Goal: Task Accomplishment & Management: Complete application form

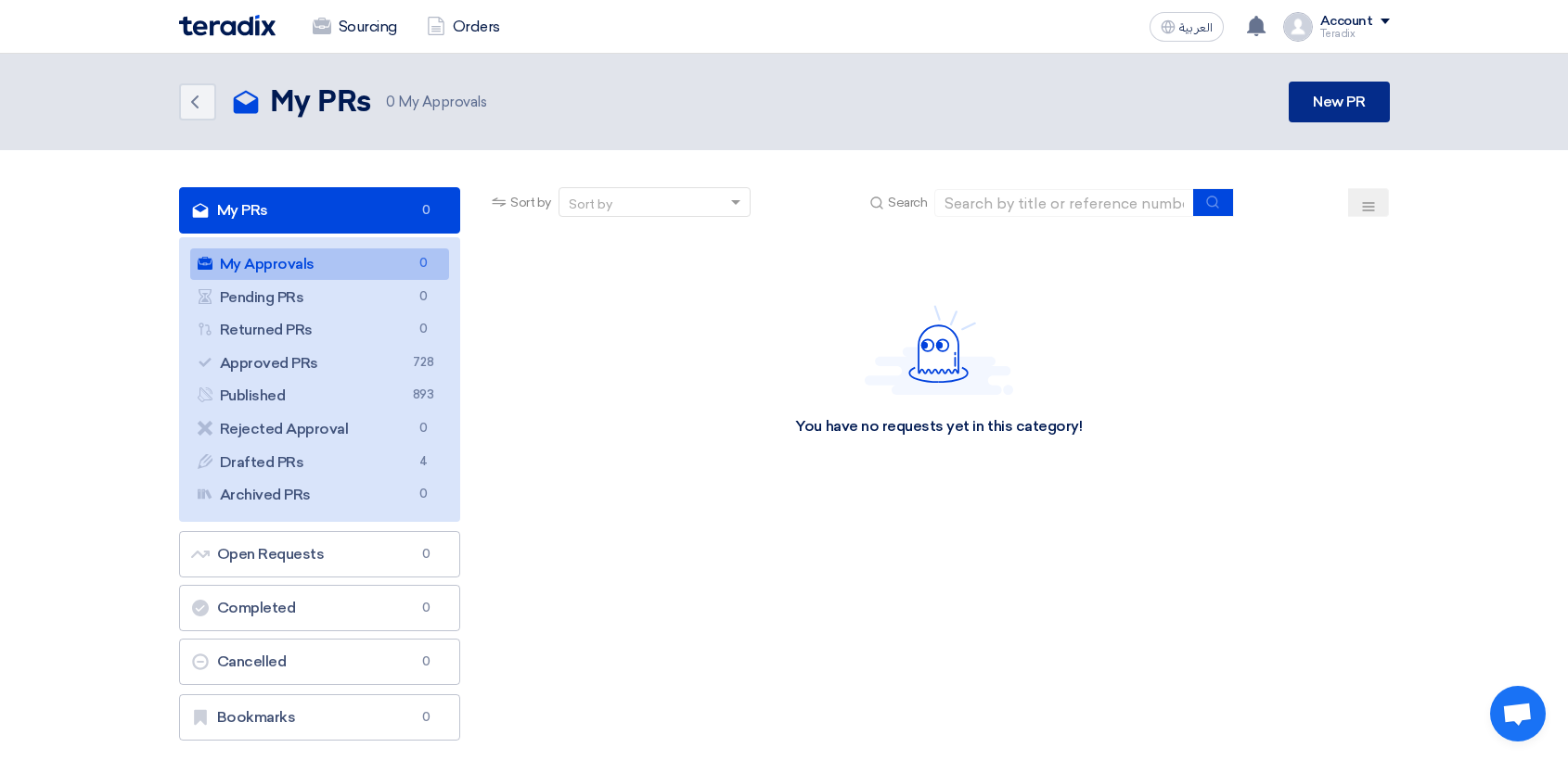
click at [1305, 102] on link "New PR" at bounding box center [1338, 102] width 100 height 41
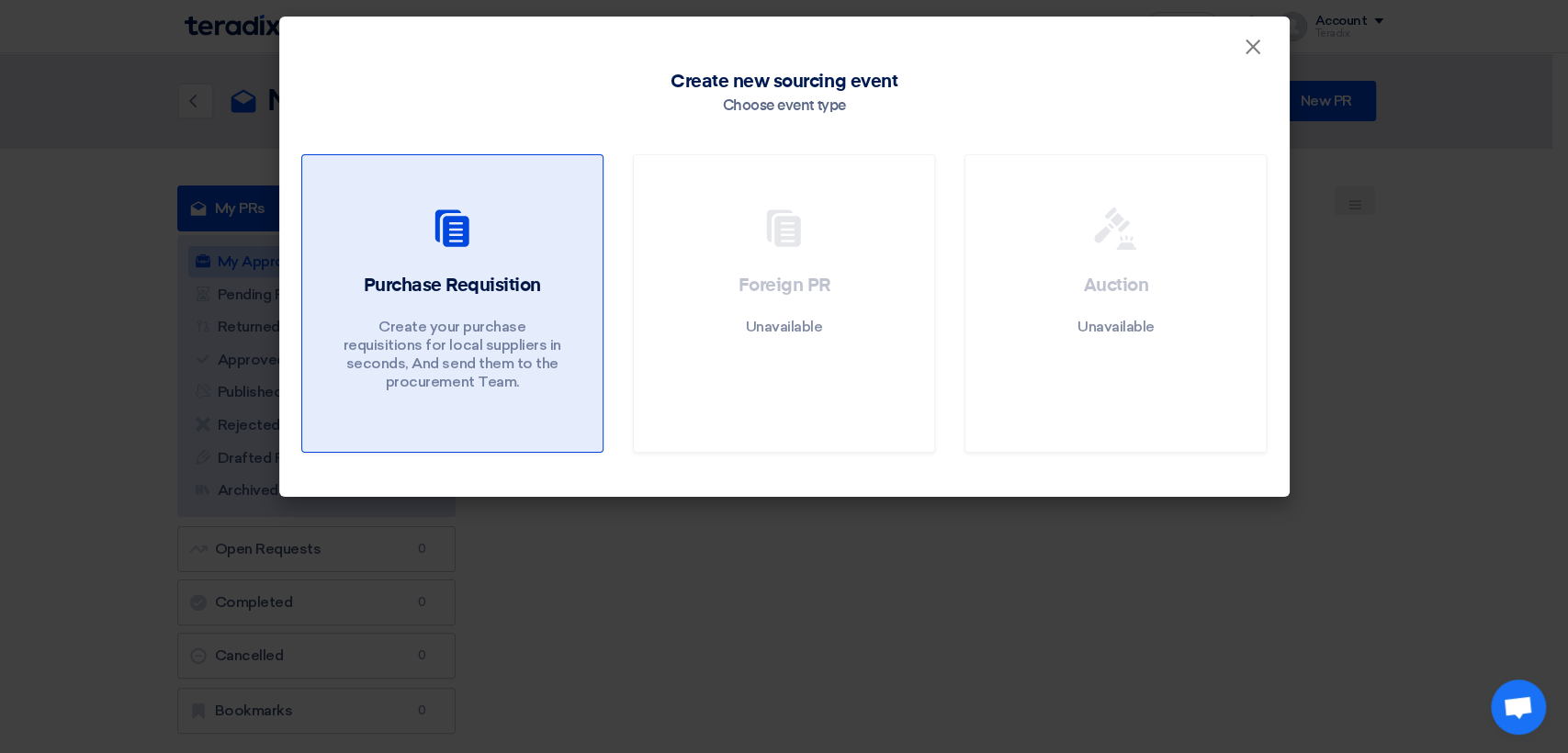
click at [457, 320] on p "Create your purchase requisitions for local suppliers in seconds, And send them…" at bounding box center [451, 355] width 220 height 73
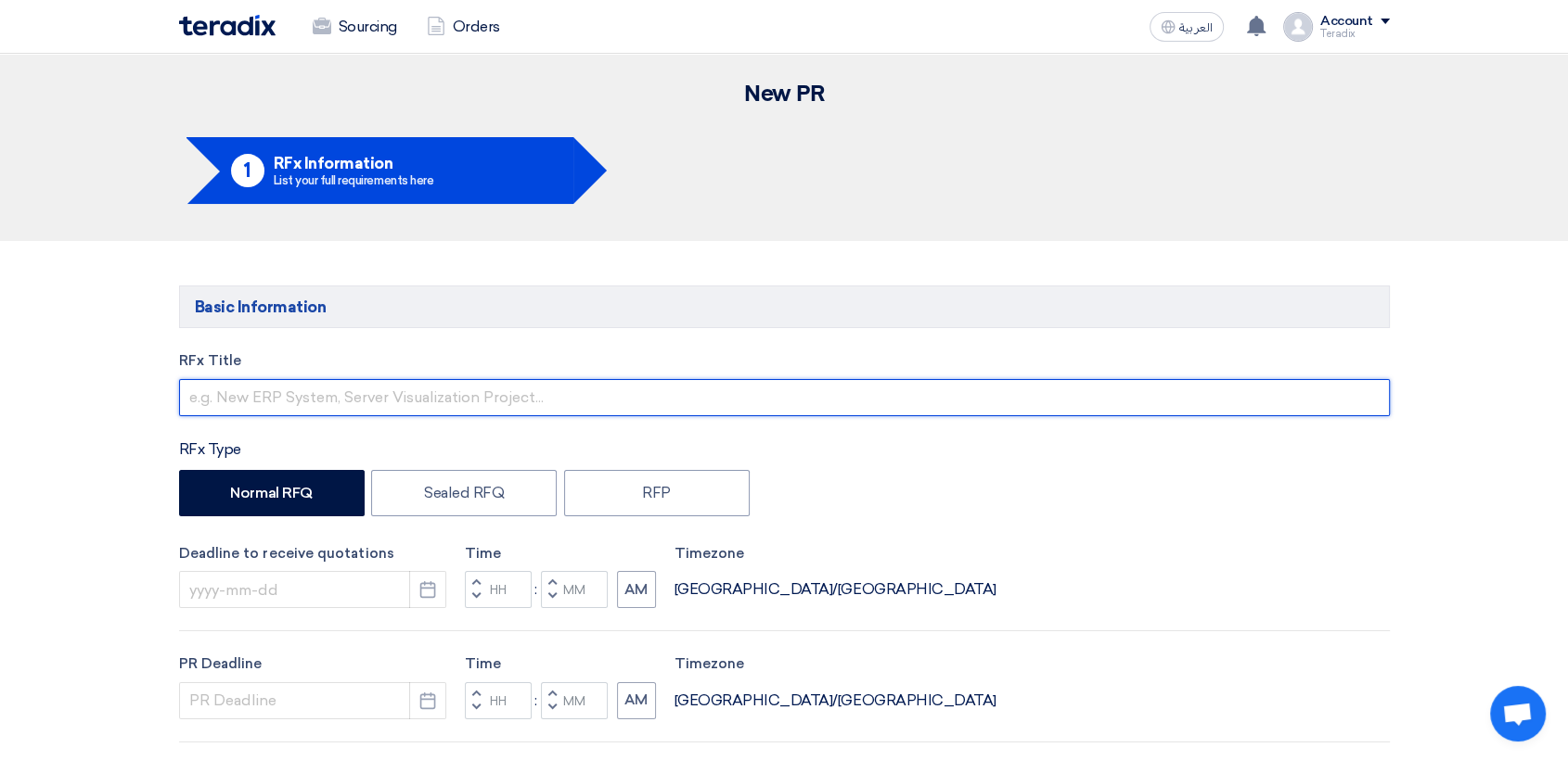
click at [479, 397] on input "text" at bounding box center [784, 398] width 1211 height 37
paste input "2587 ([PERSON_NAME] Items)"
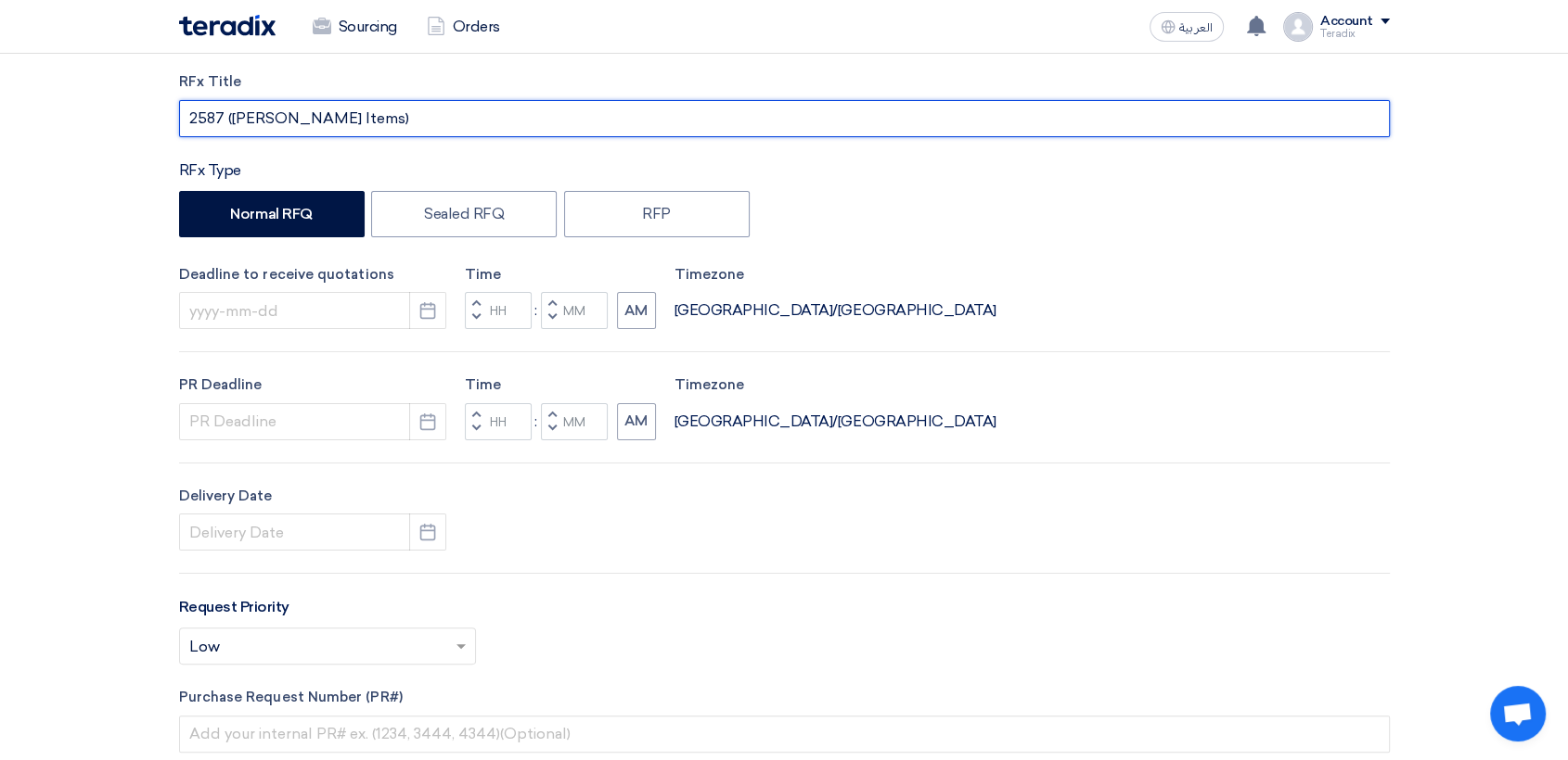
scroll to position [514, 0]
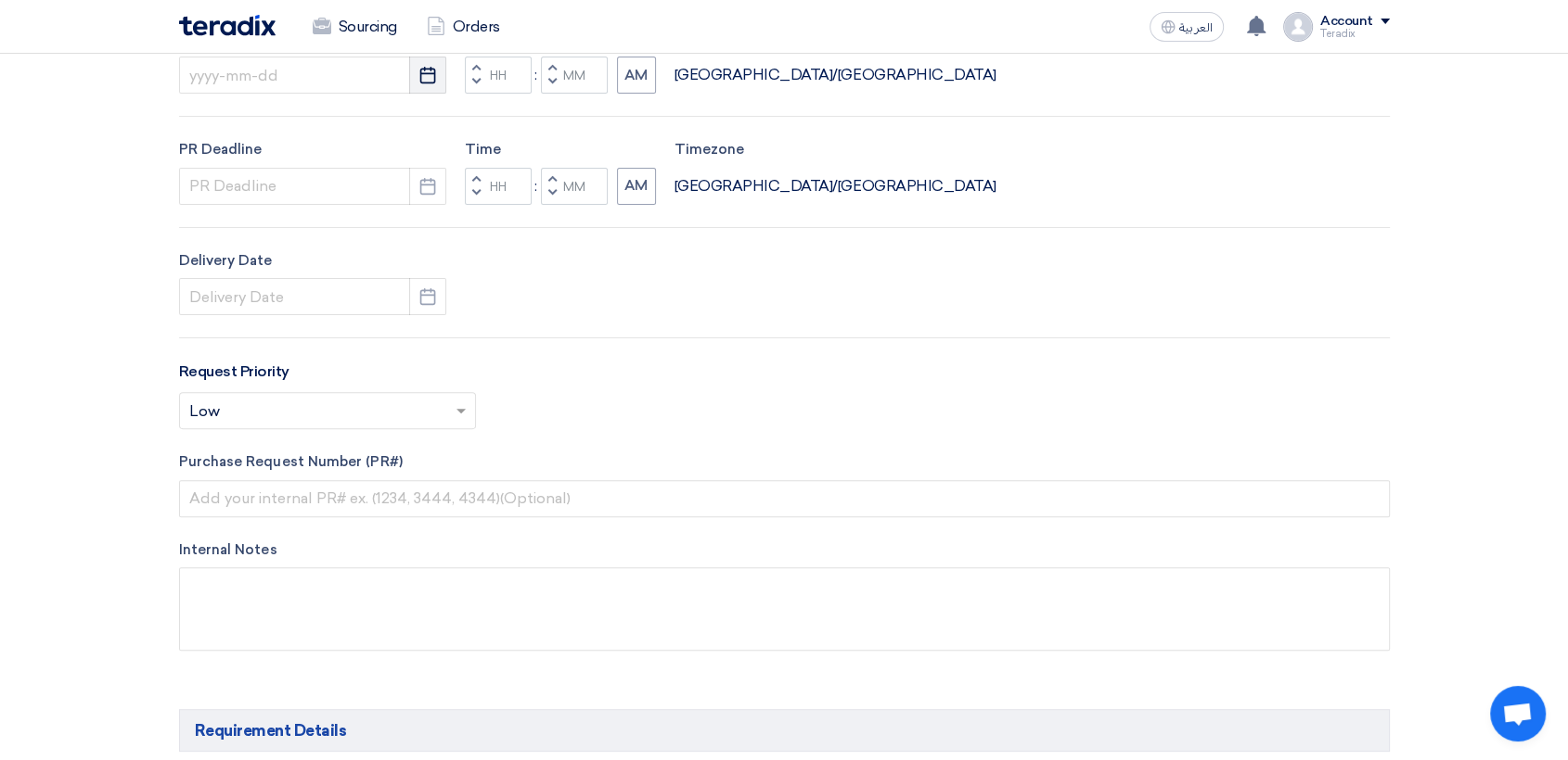
type input "2587 ([PERSON_NAME] Items)"
click at [424, 83] on use "button" at bounding box center [428, 75] width 16 height 17
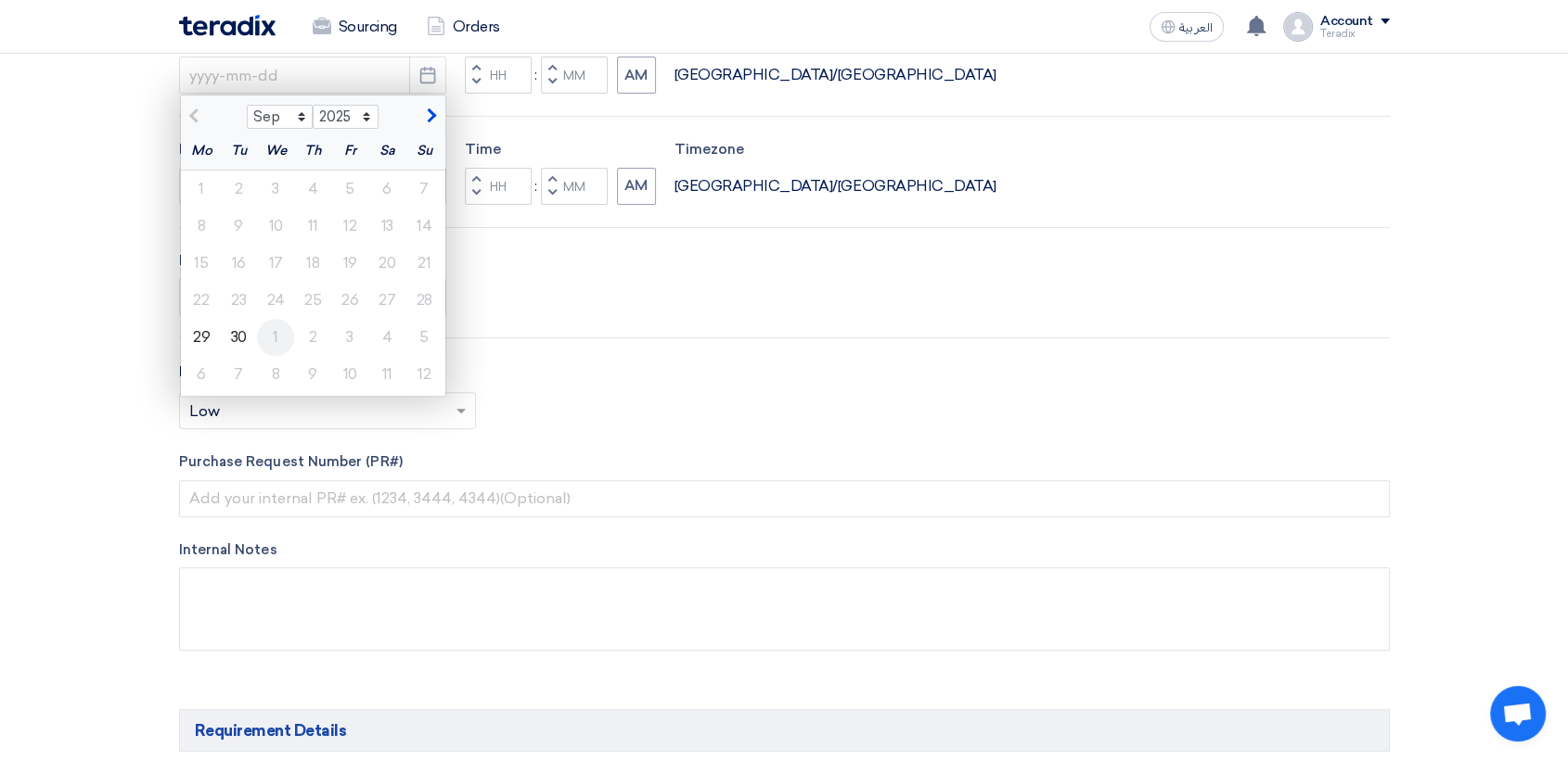
click at [270, 341] on div "1" at bounding box center [276, 338] width 37 height 37
type input "[DATE]"
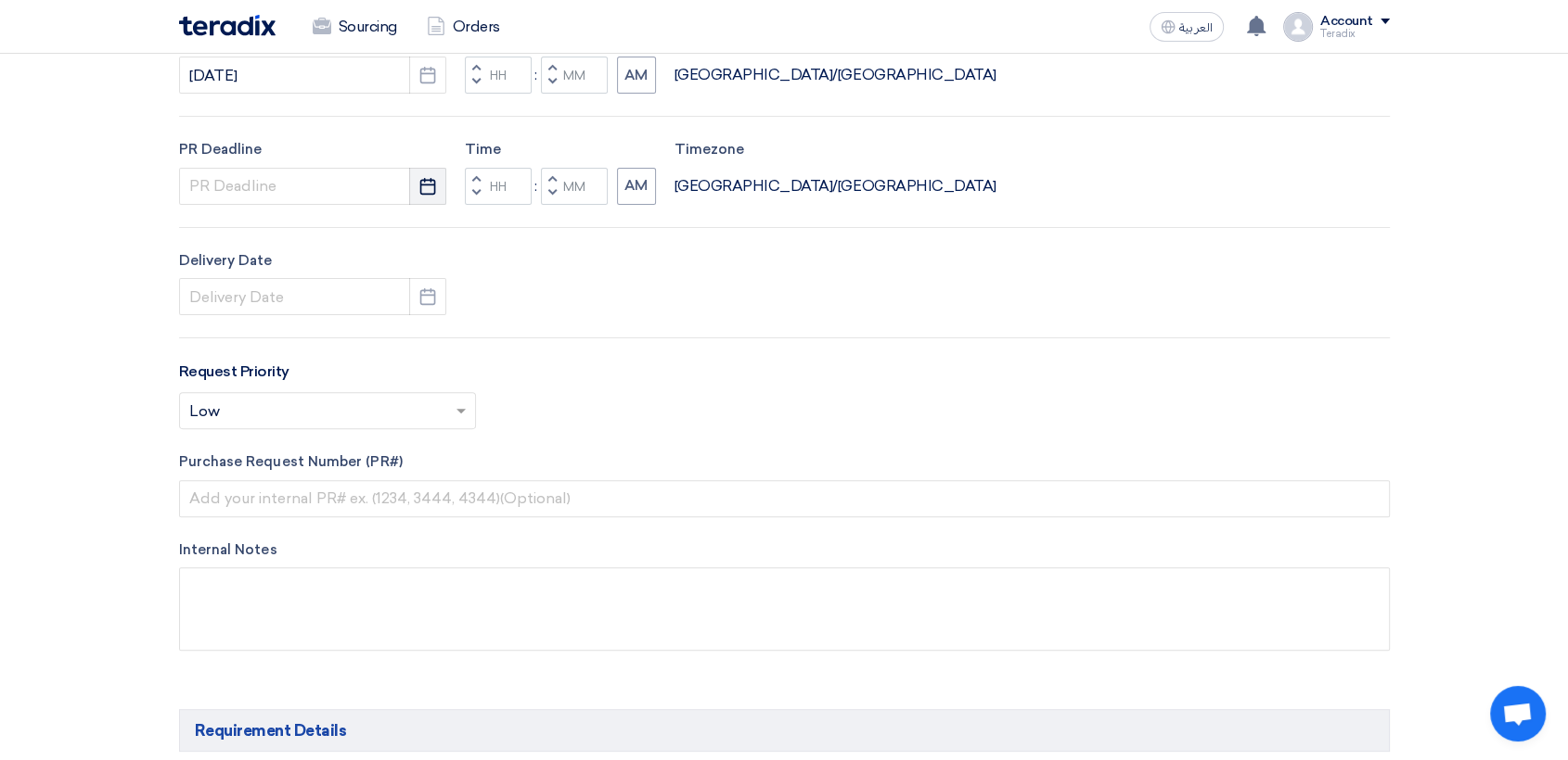
click at [417, 168] on button "Pick a date" at bounding box center [427, 186] width 37 height 37
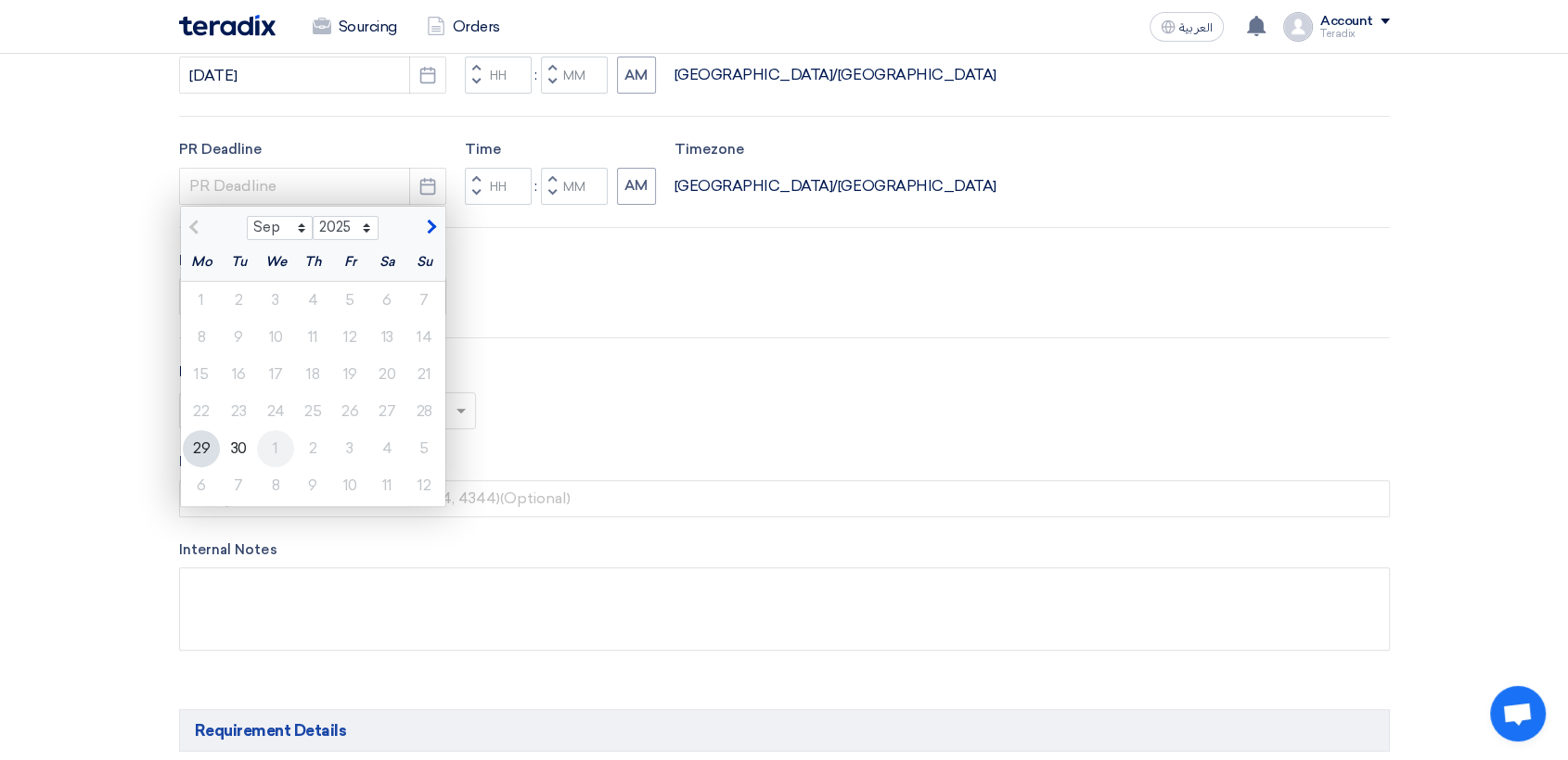
click at [263, 434] on div "1" at bounding box center [276, 448] width 37 height 37
type input "[DATE]"
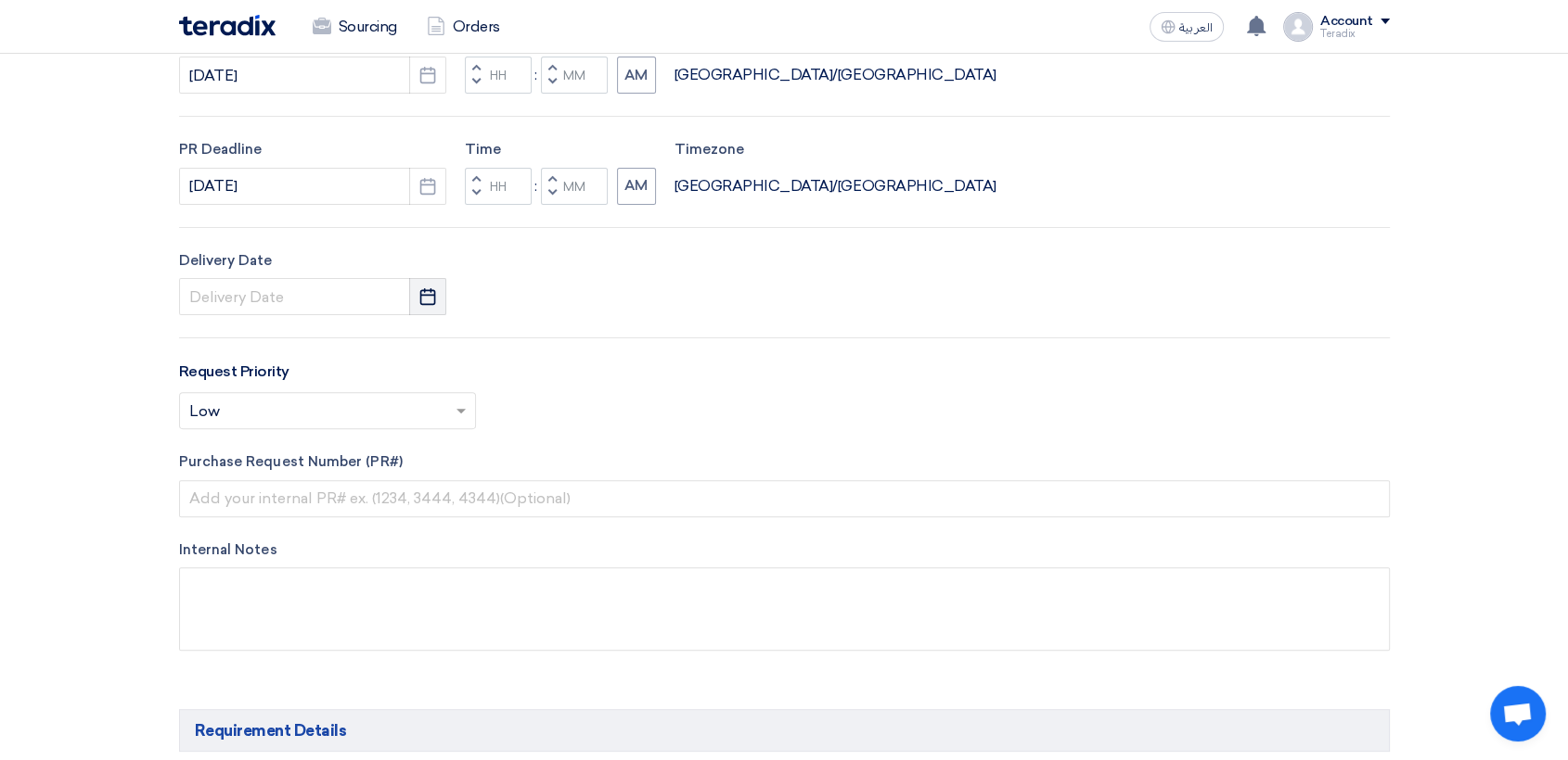
click at [430, 282] on button "Pick a date" at bounding box center [427, 297] width 37 height 37
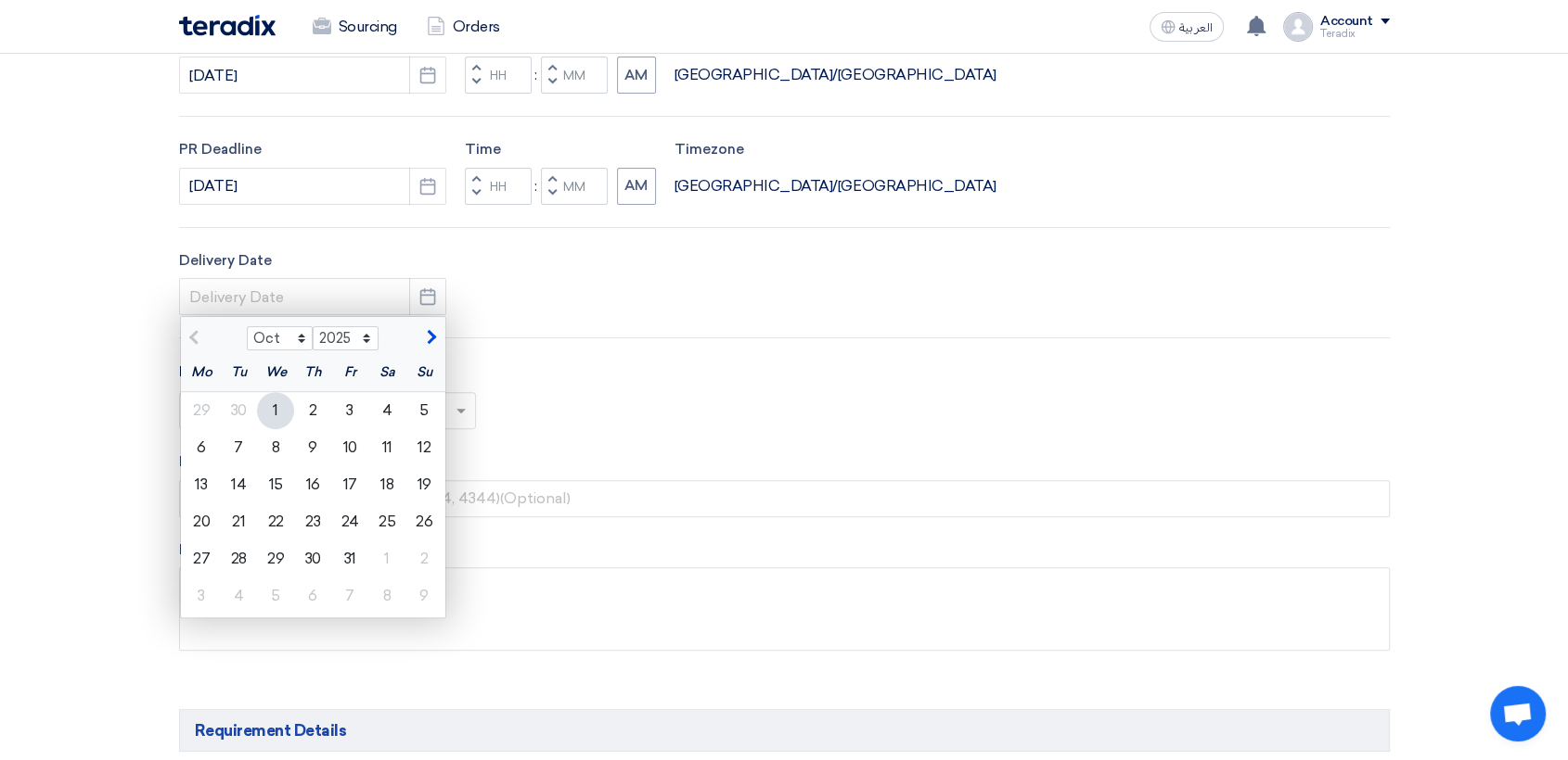
click at [284, 403] on div "1" at bounding box center [276, 411] width 37 height 37
type input "[DATE]"
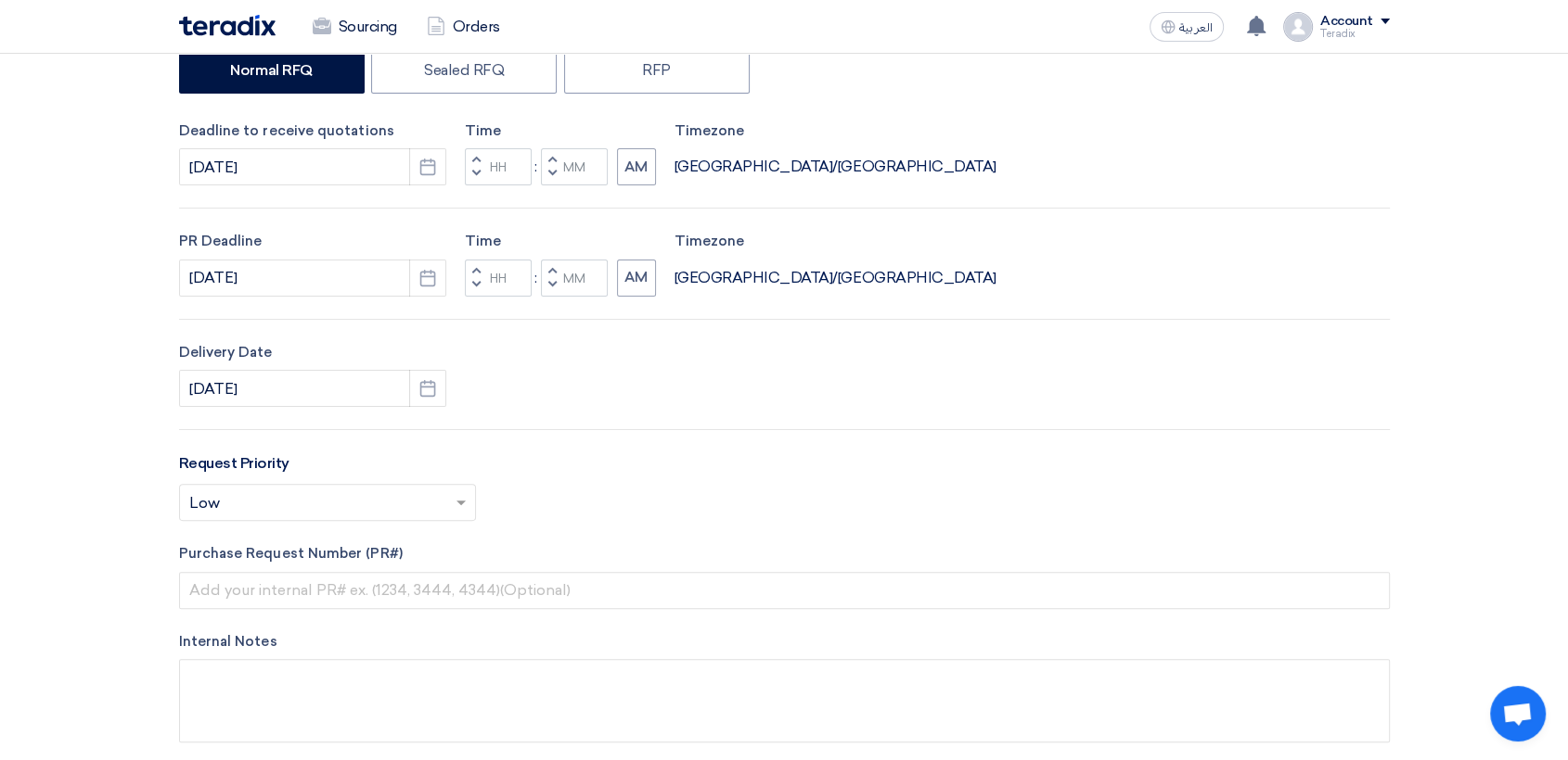
scroll to position [309, 0]
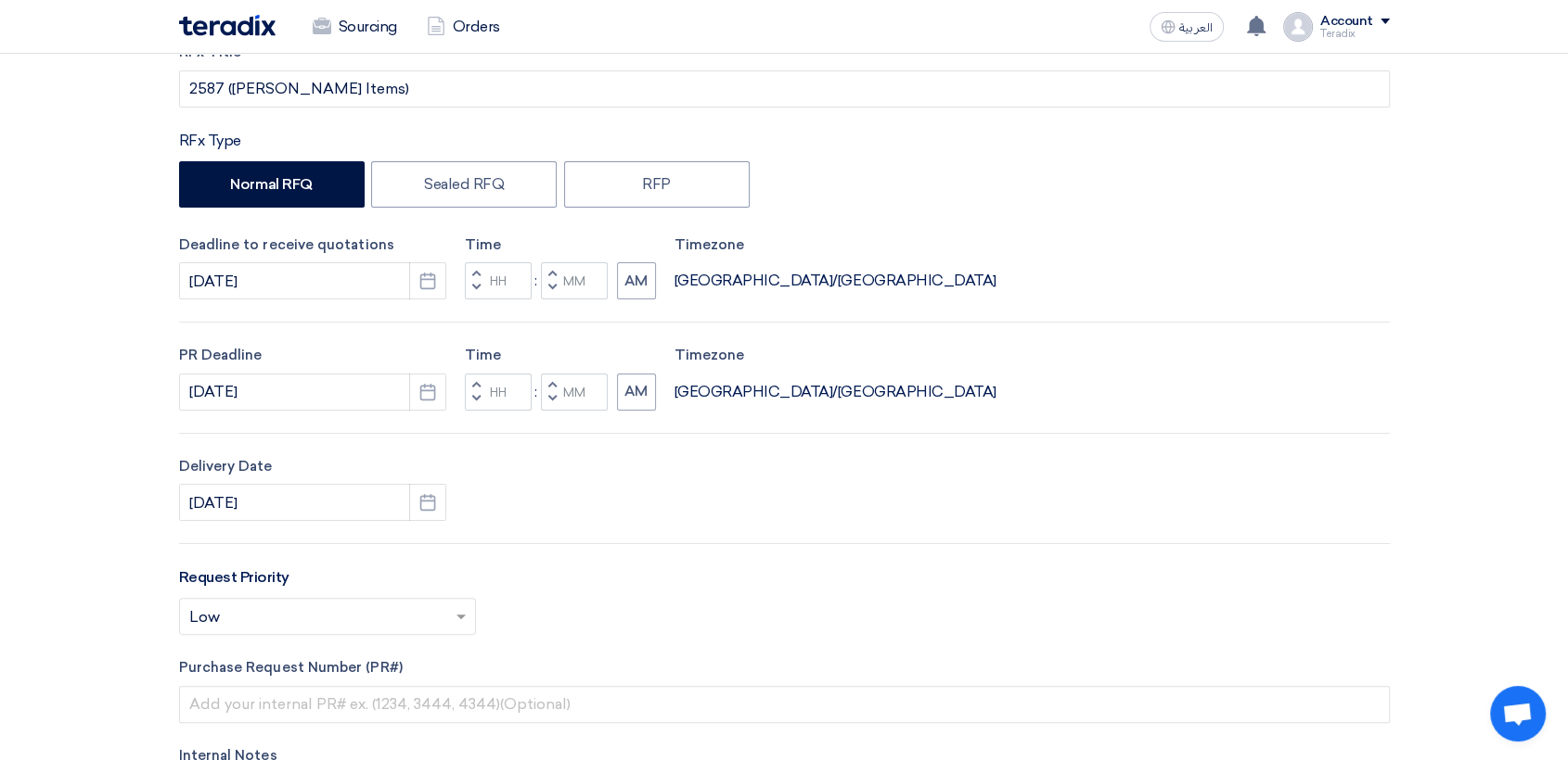
click at [549, 283] on span "button" at bounding box center [551, 286] width 7 height 11
type input "11"
type input "59"
click at [546, 396] on button "Decrement minutes" at bounding box center [551, 399] width 22 height 23
type input "11"
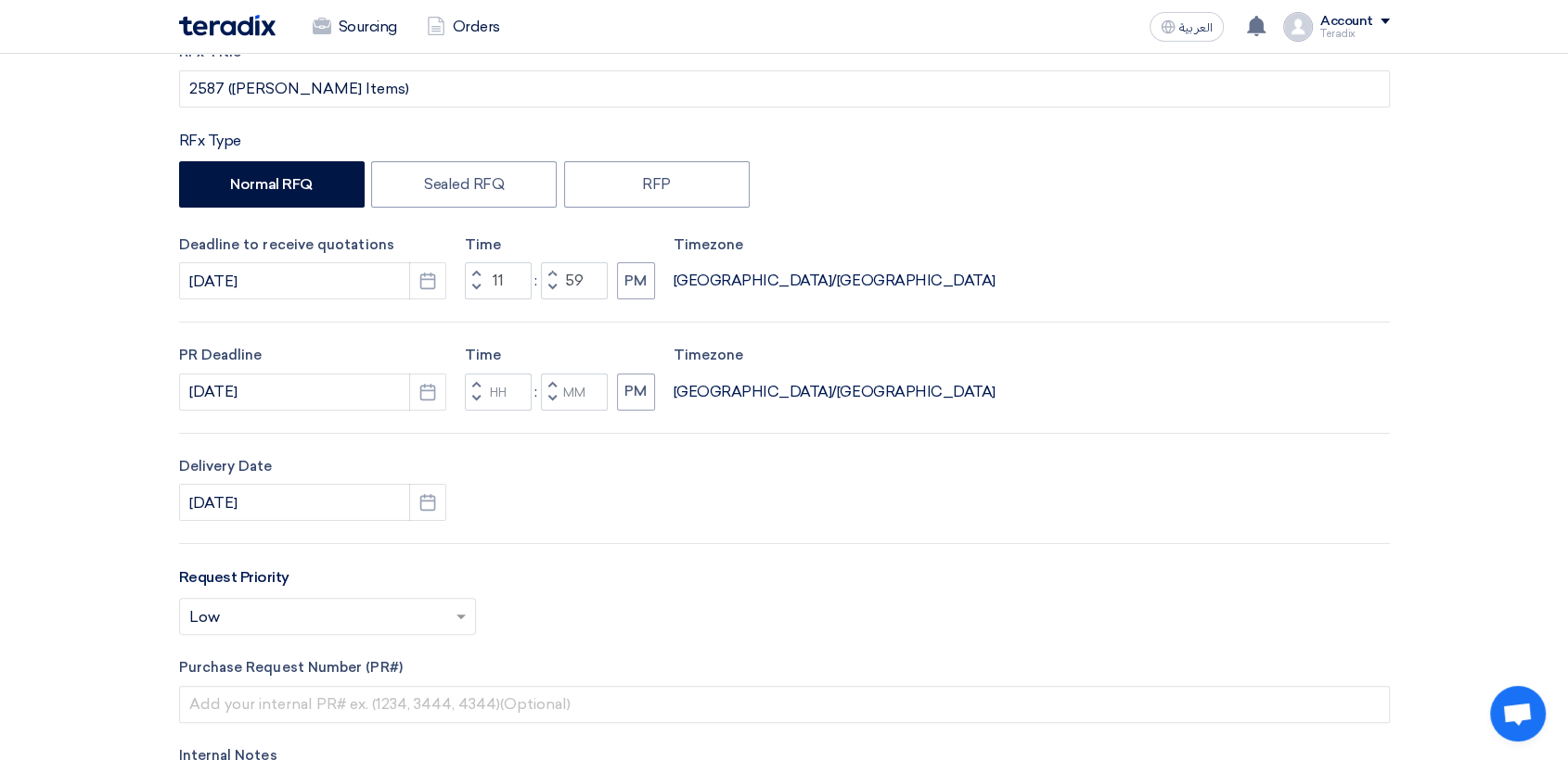
type input "59"
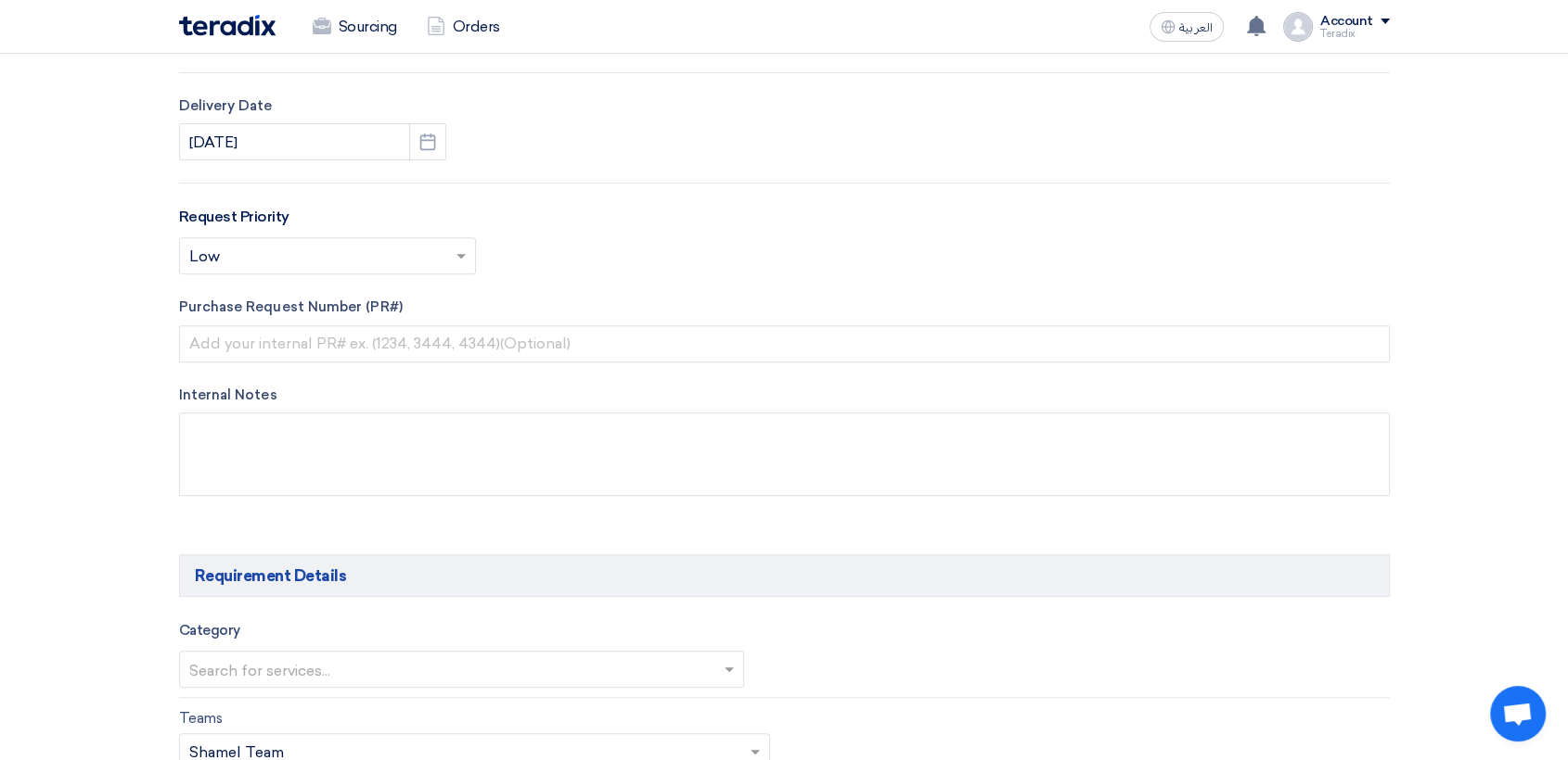
scroll to position [720, 0]
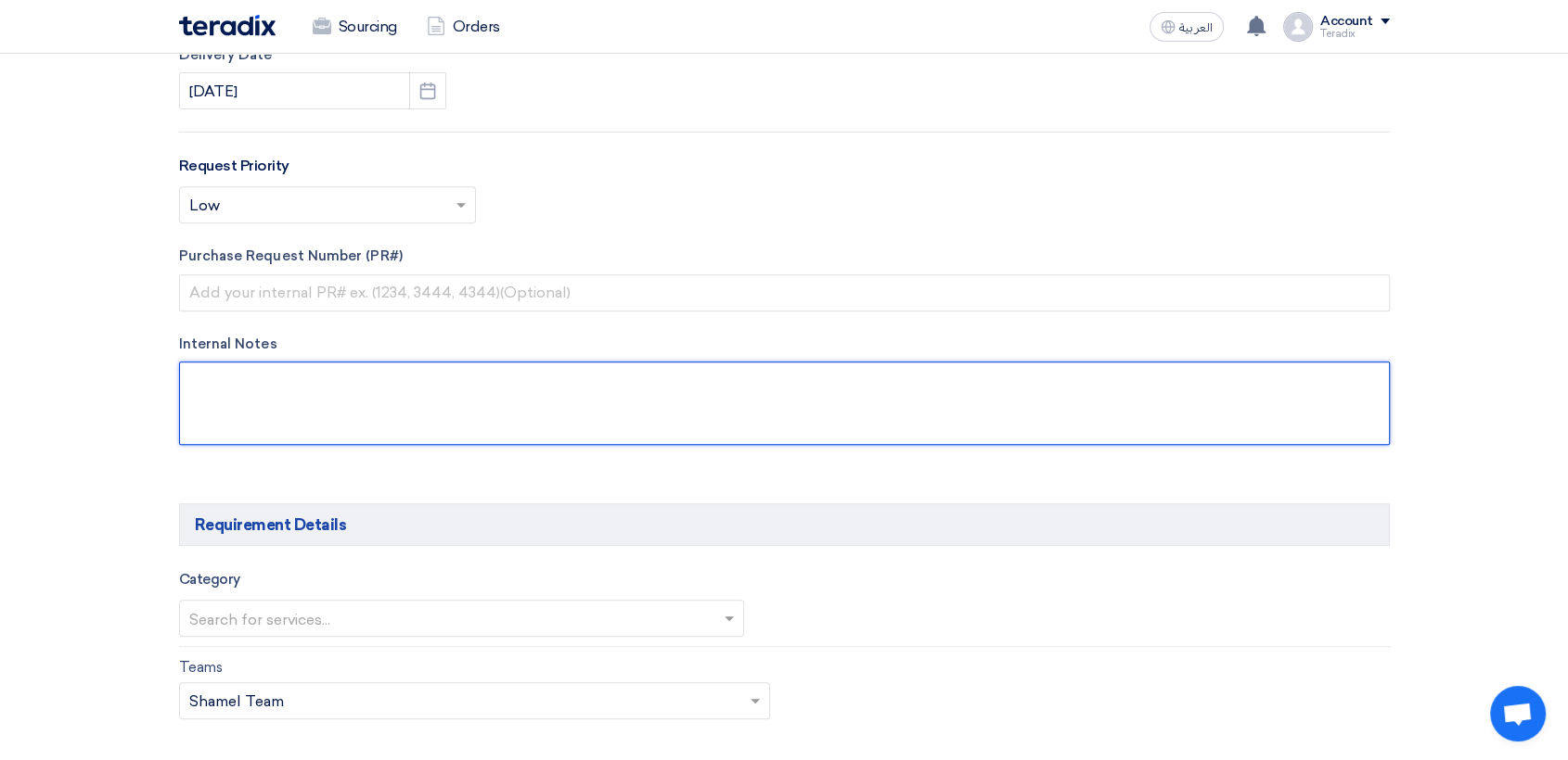
click at [565, 369] on textarea at bounding box center [784, 404] width 1211 height 83
paste textarea "r ORGWANFILFILAN"
click at [194, 380] on textarea at bounding box center [784, 404] width 1211 height 83
click at [408, 395] on textarea at bounding box center [784, 404] width 1211 height 83
paste textarea "[EMAIL_ADDRESS][DOMAIN_NAME]"
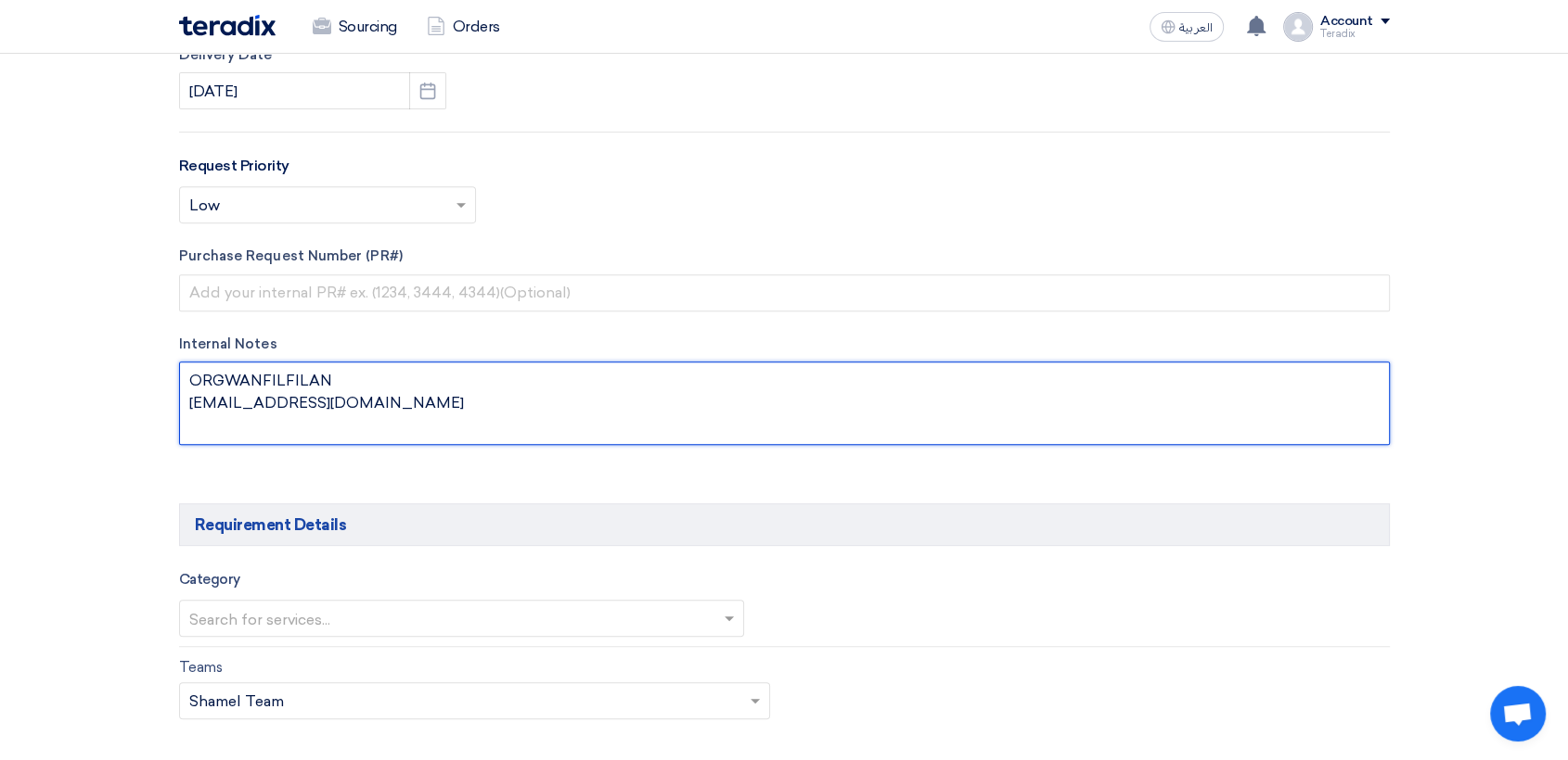
paste textarea "y Saudi Air Navigation Services"
click at [196, 431] on textarea at bounding box center [784, 404] width 1211 height 83
click at [275, 381] on textarea at bounding box center [784, 404] width 1211 height 83
click at [274, 381] on textarea at bounding box center [784, 404] width 1211 height 83
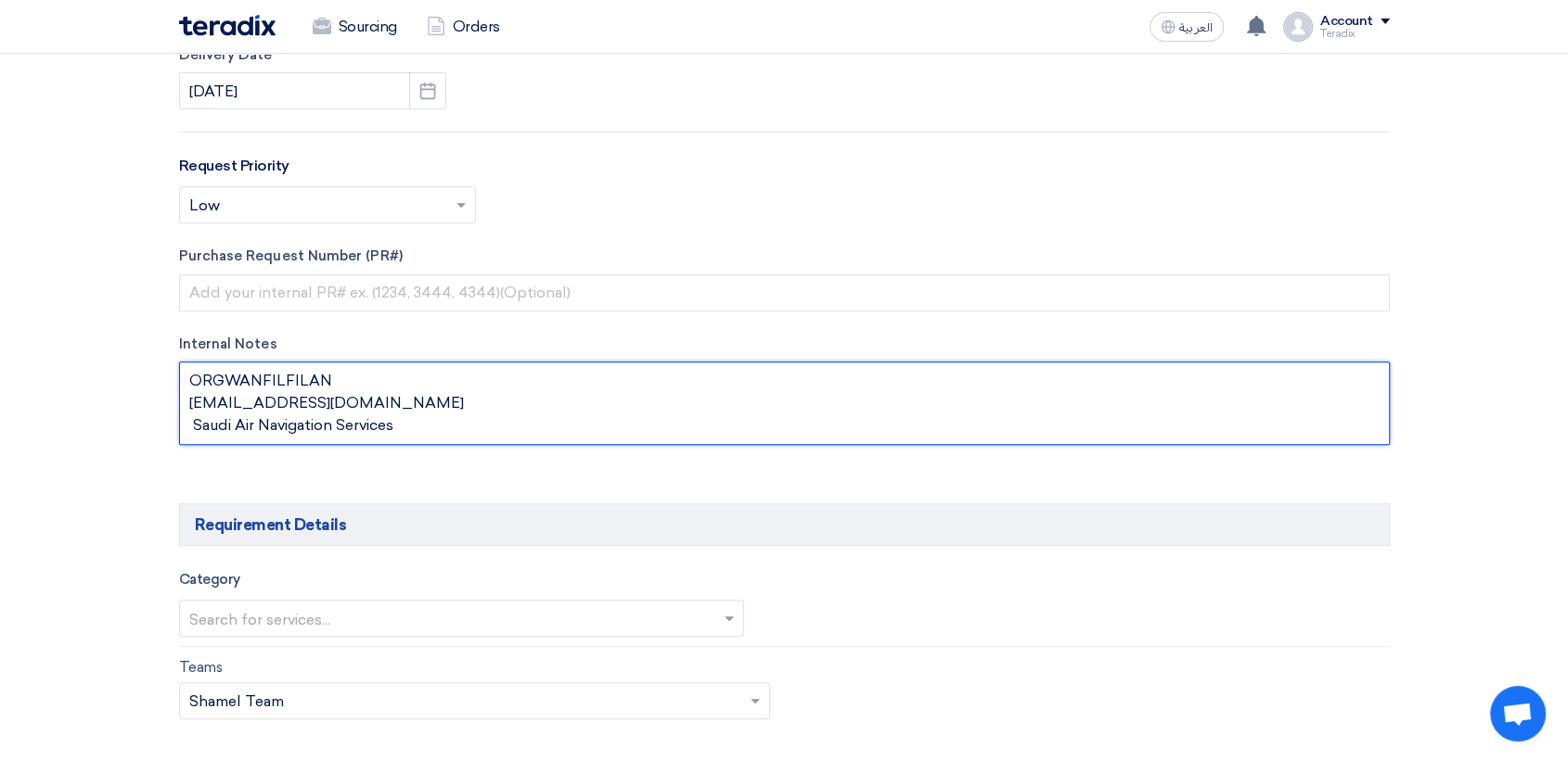
paste textarea "ORGWAN FILFILAN"
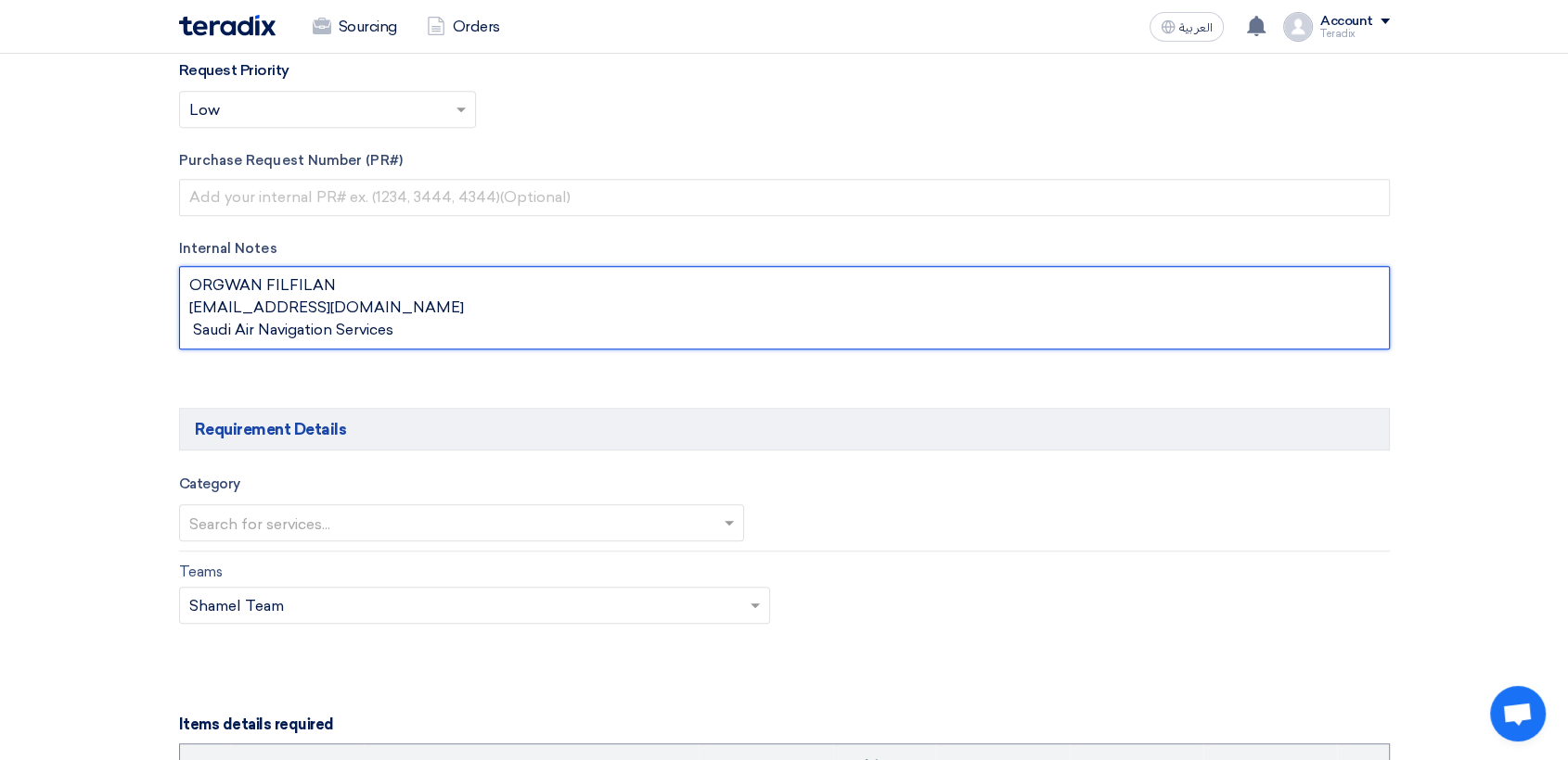
scroll to position [927, 0]
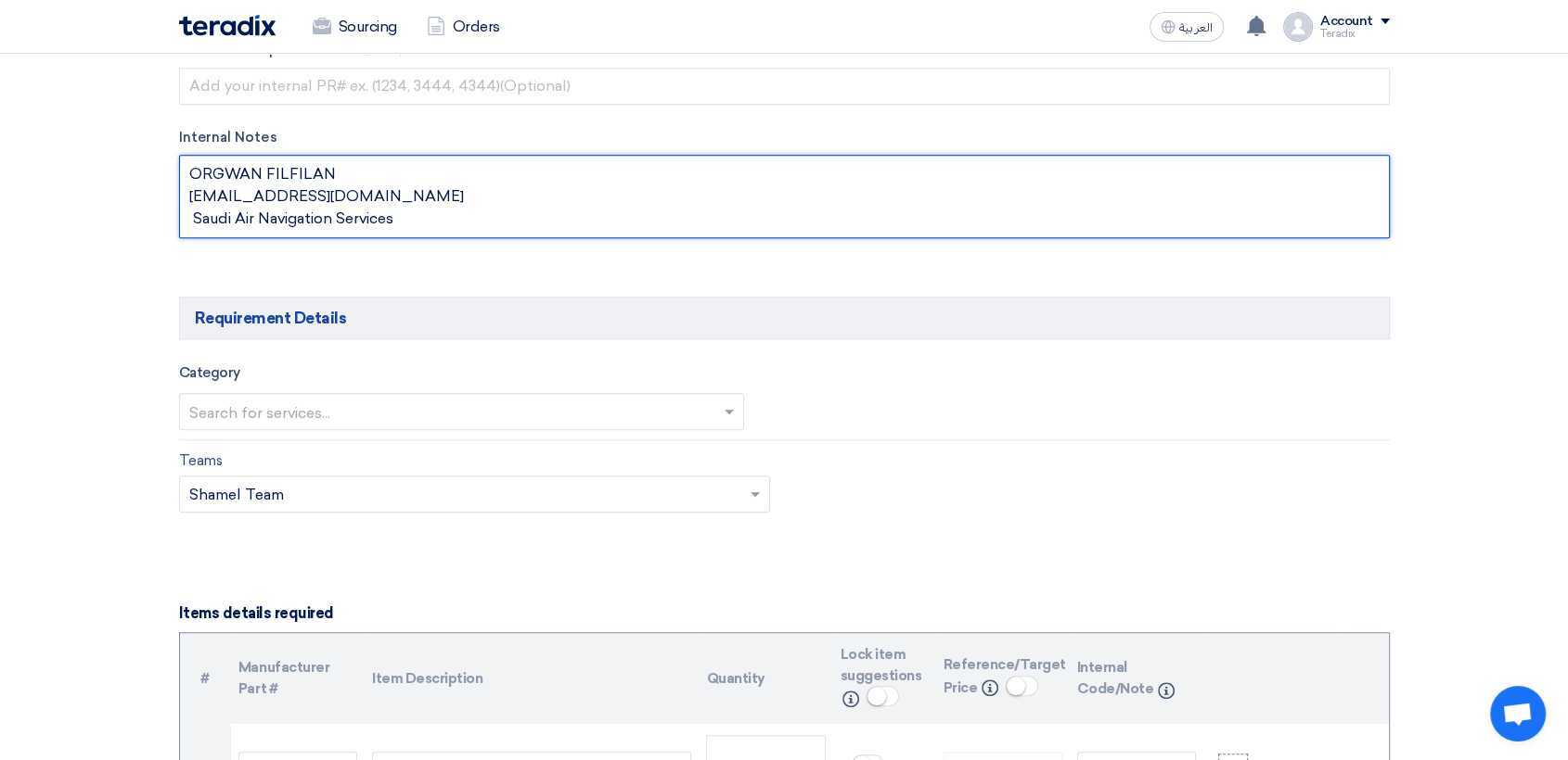
type textarea "ORGWAN FILFILAN [EMAIL_ADDRESS][DOMAIN_NAME] Saudi Air Navigation Services"
click at [542, 416] on input "text" at bounding box center [452, 413] width 527 height 31
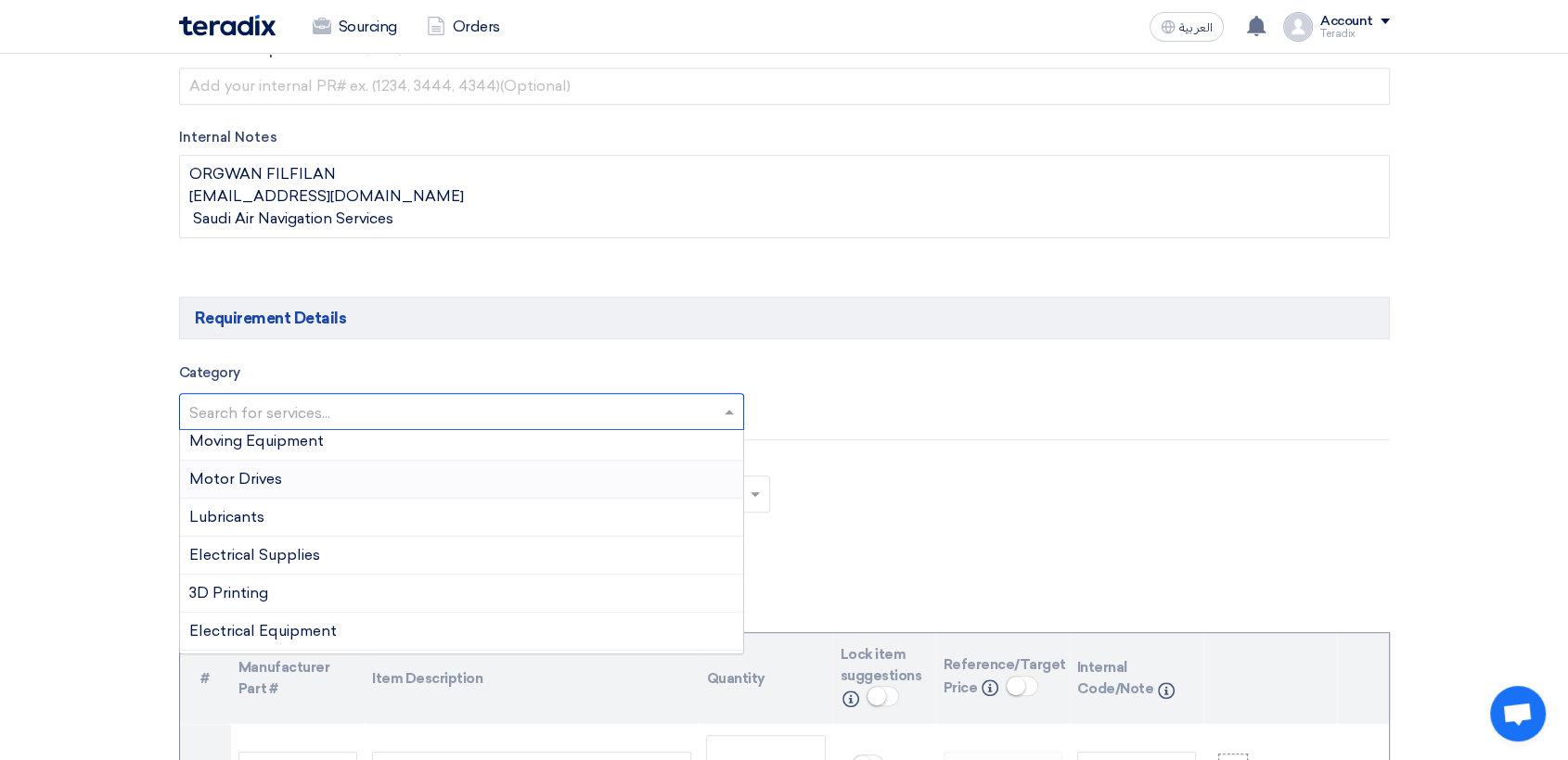
scroll to position [309, 0]
click at [312, 515] on span "Electrical Supplies" at bounding box center [254, 519] width 131 height 17
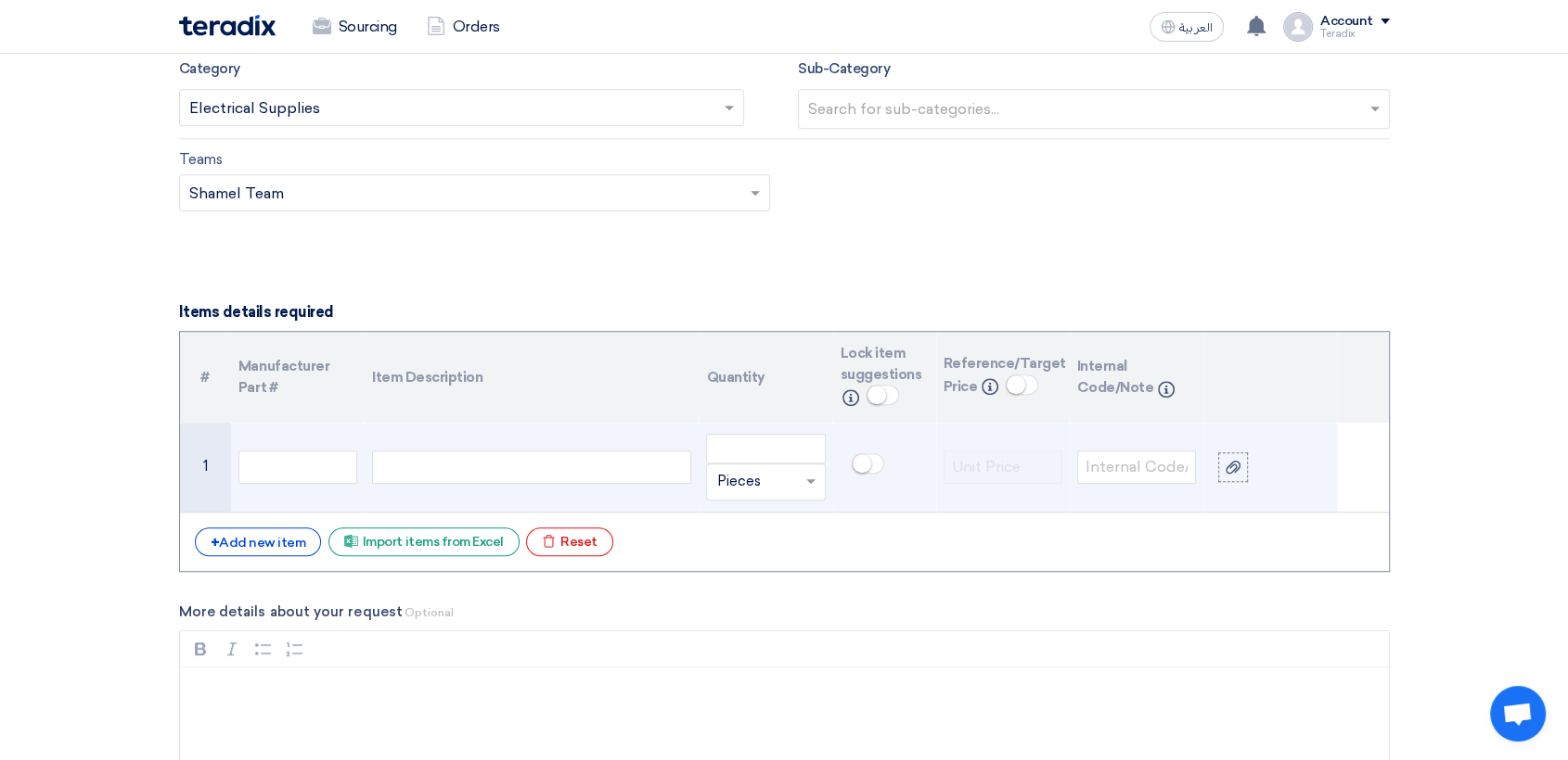
scroll to position [1339, 0]
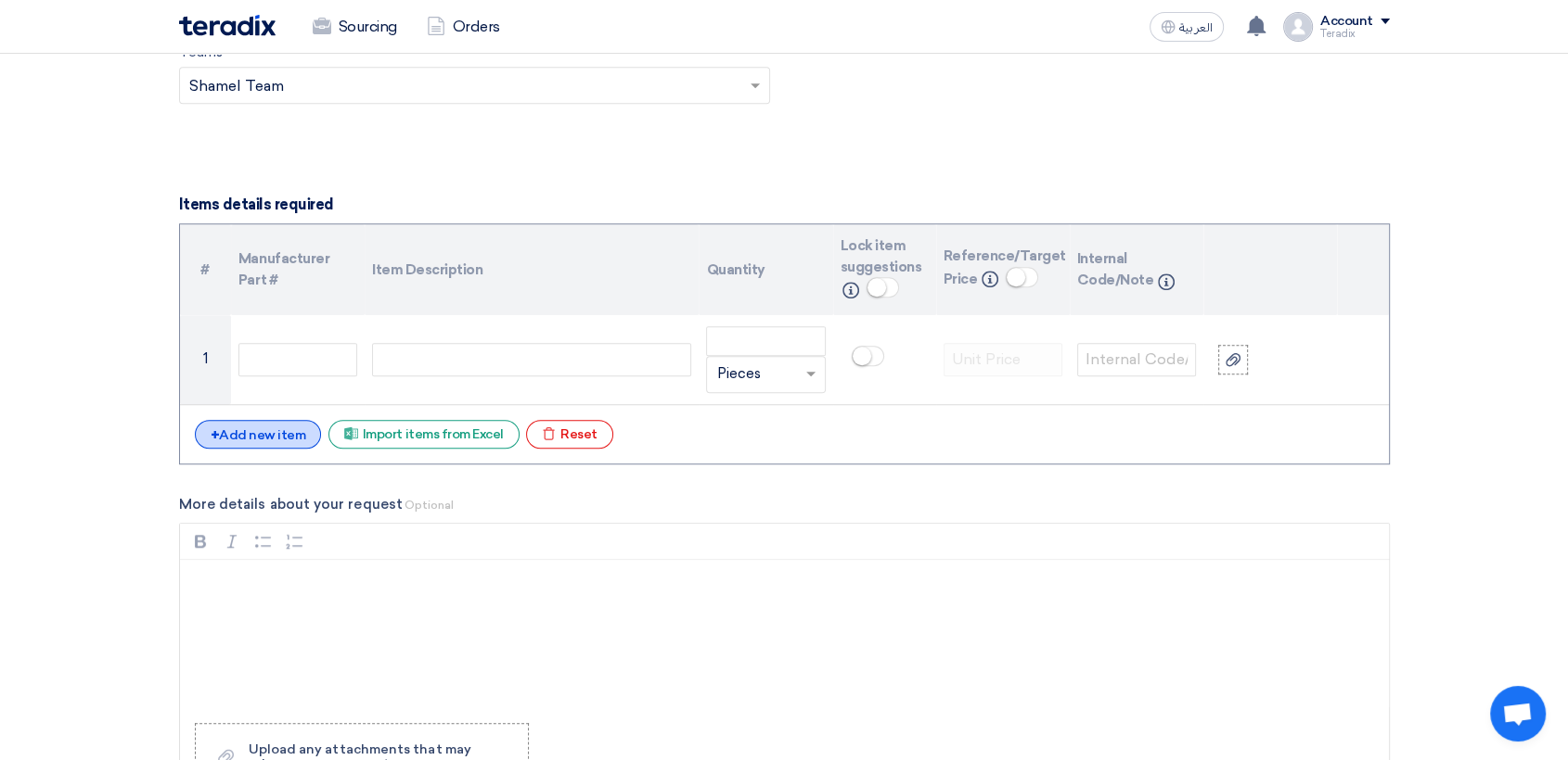
click at [263, 444] on div "+ Add new item" at bounding box center [258, 435] width 127 height 29
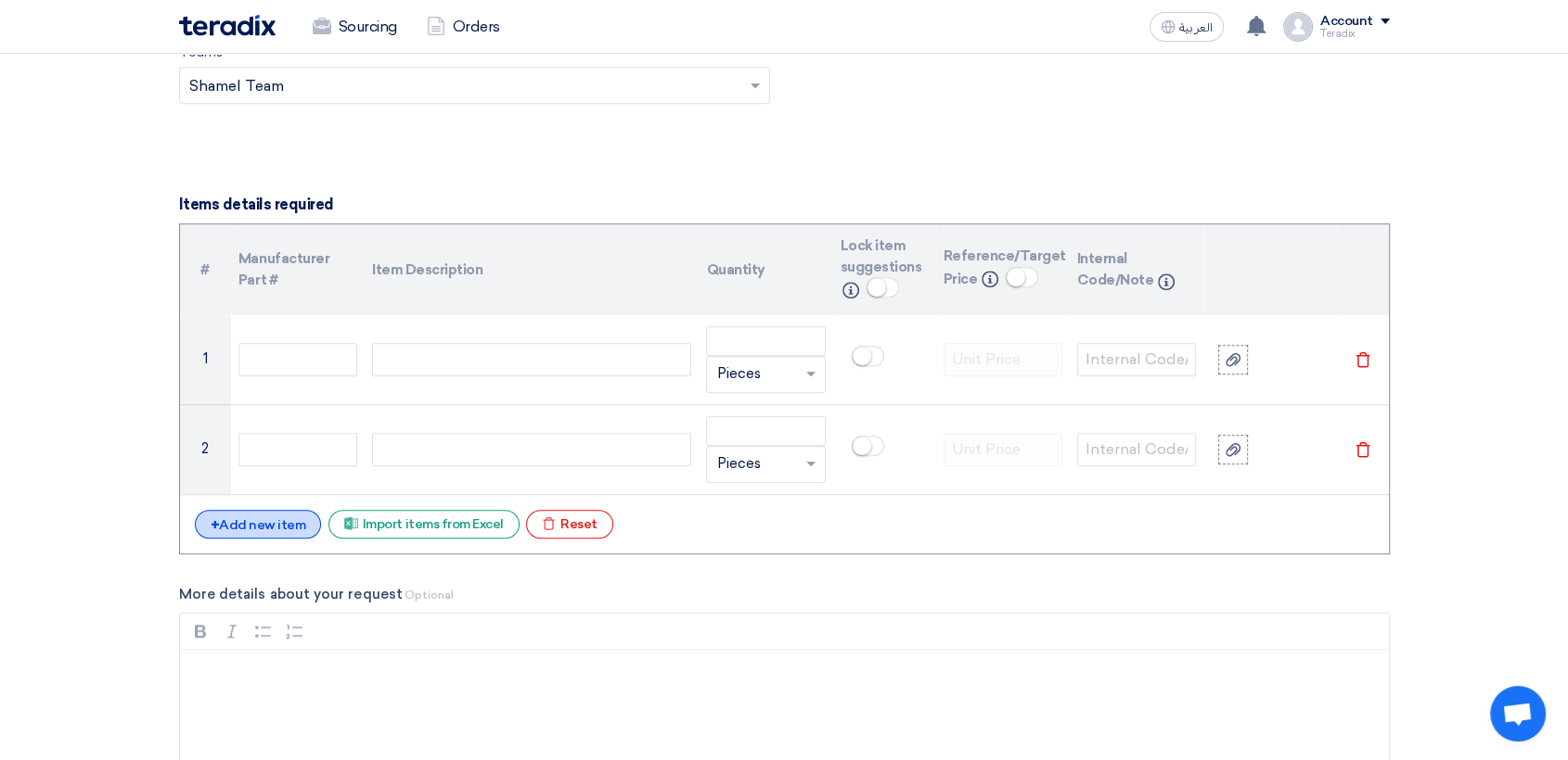
click at [284, 526] on div "+ Add new item" at bounding box center [258, 524] width 127 height 29
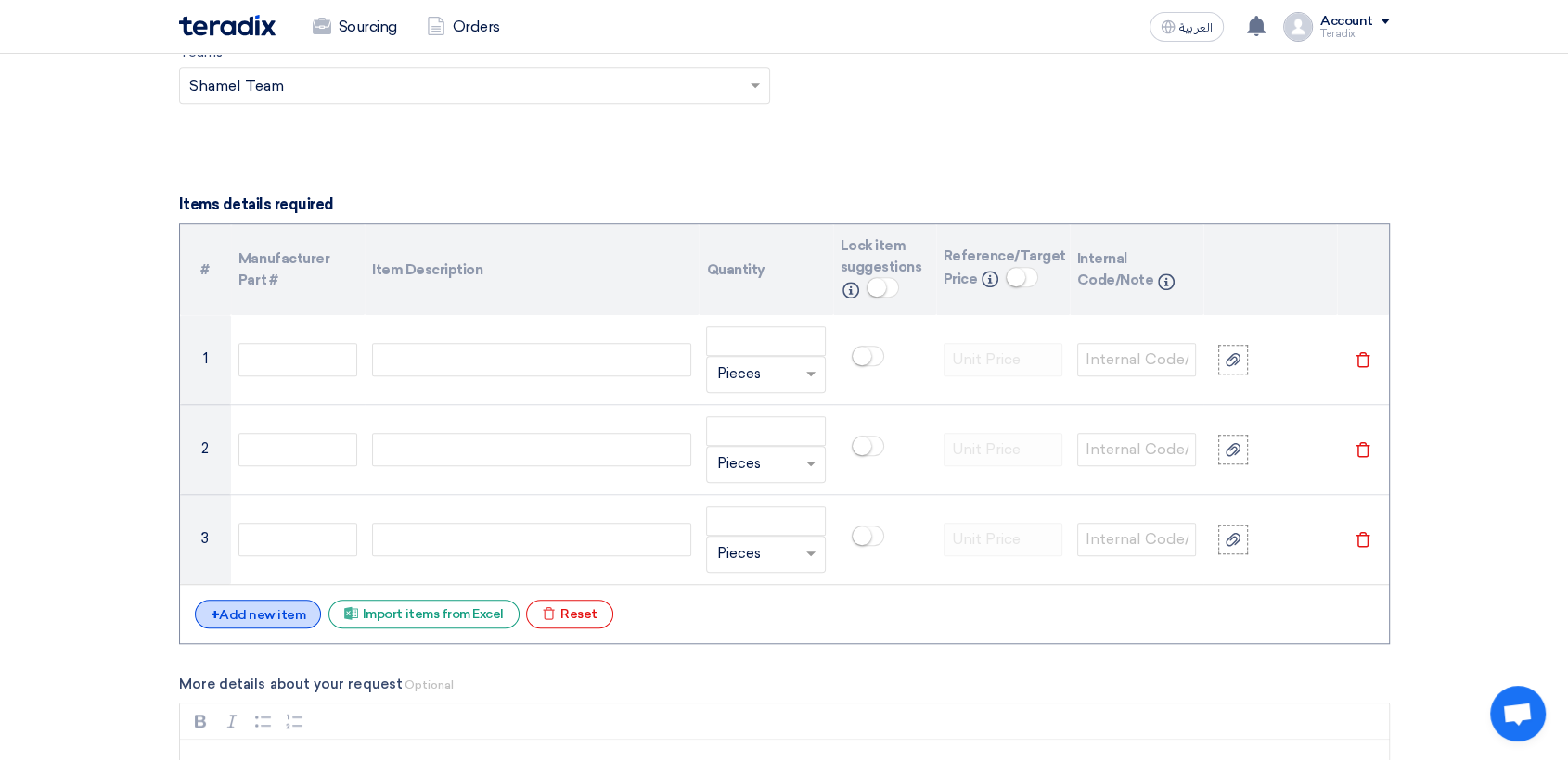
click at [282, 608] on div "+ Add new item" at bounding box center [258, 614] width 127 height 29
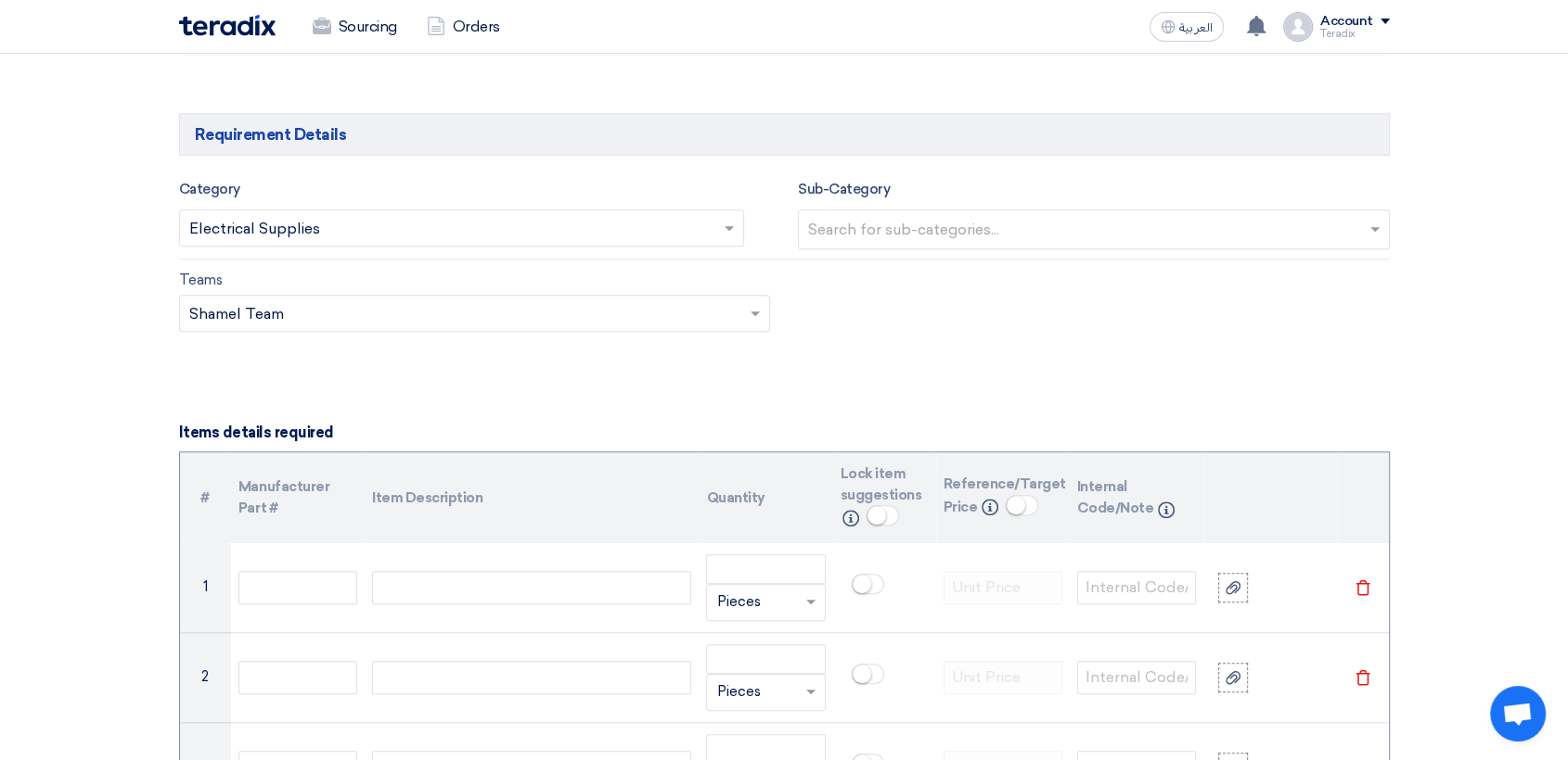
scroll to position [1237, 0]
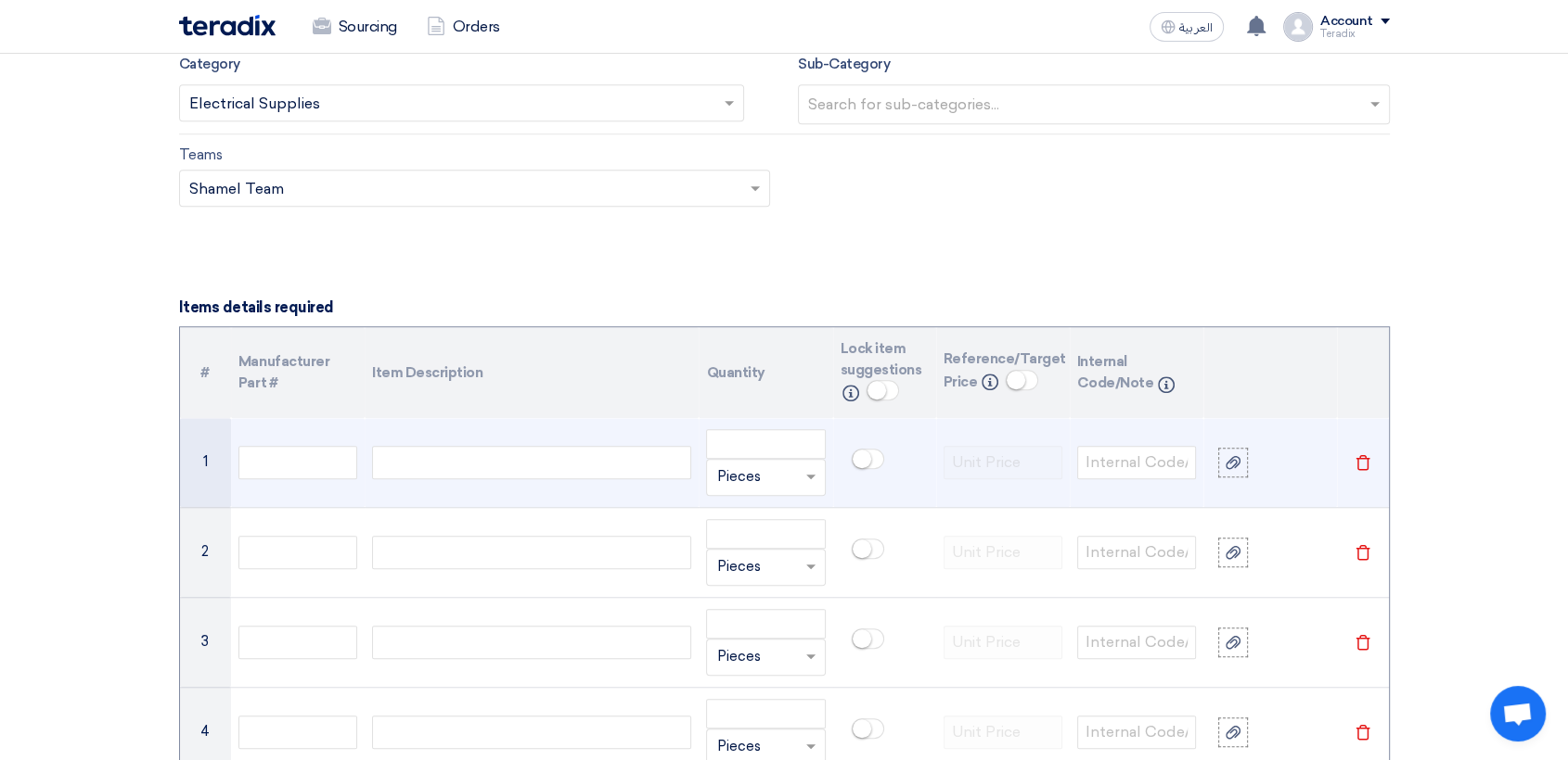
click at [459, 456] on div at bounding box center [531, 463] width 319 height 33
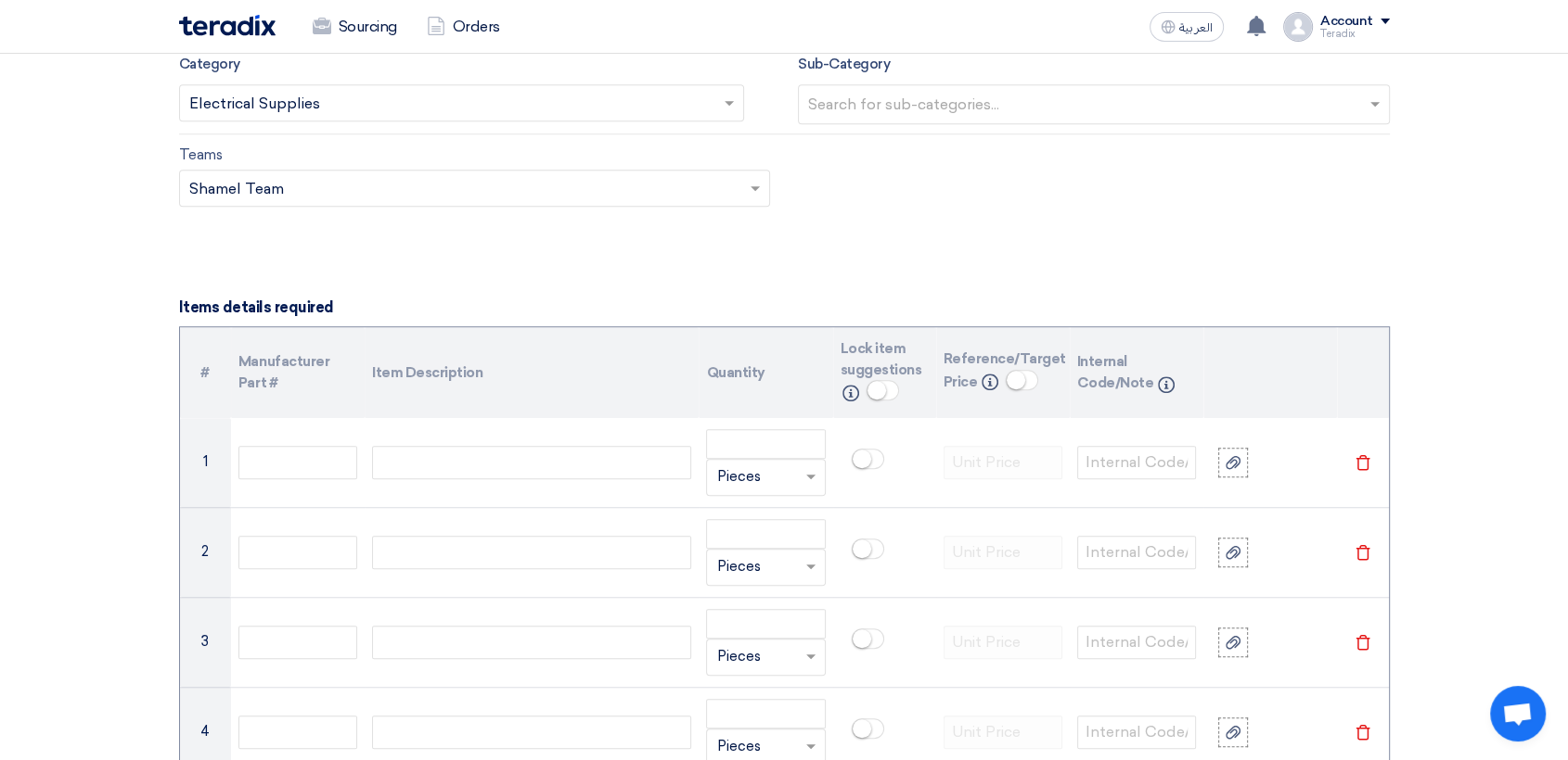
paste div
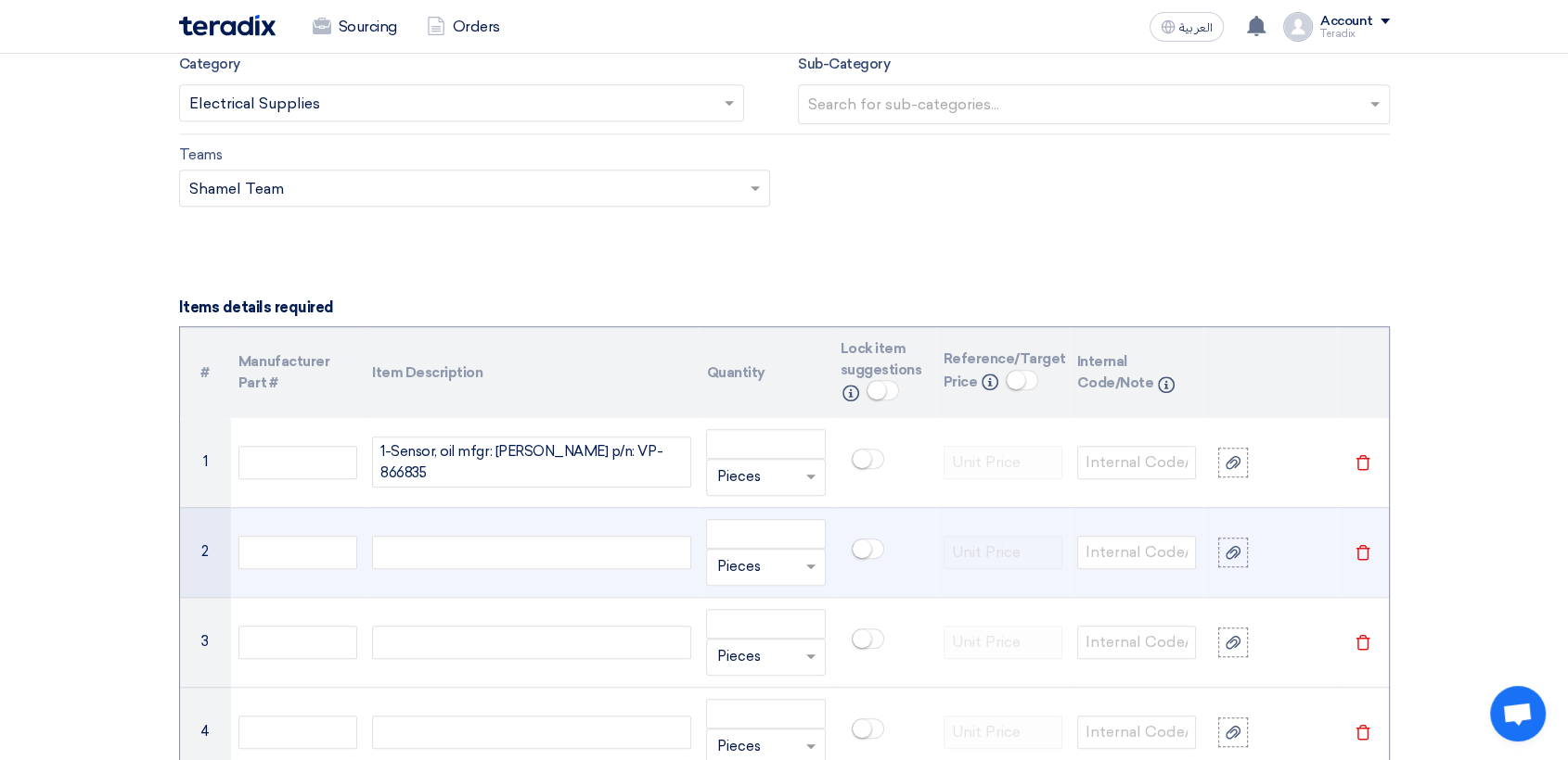
click at [486, 545] on div at bounding box center [531, 552] width 319 height 33
paste div
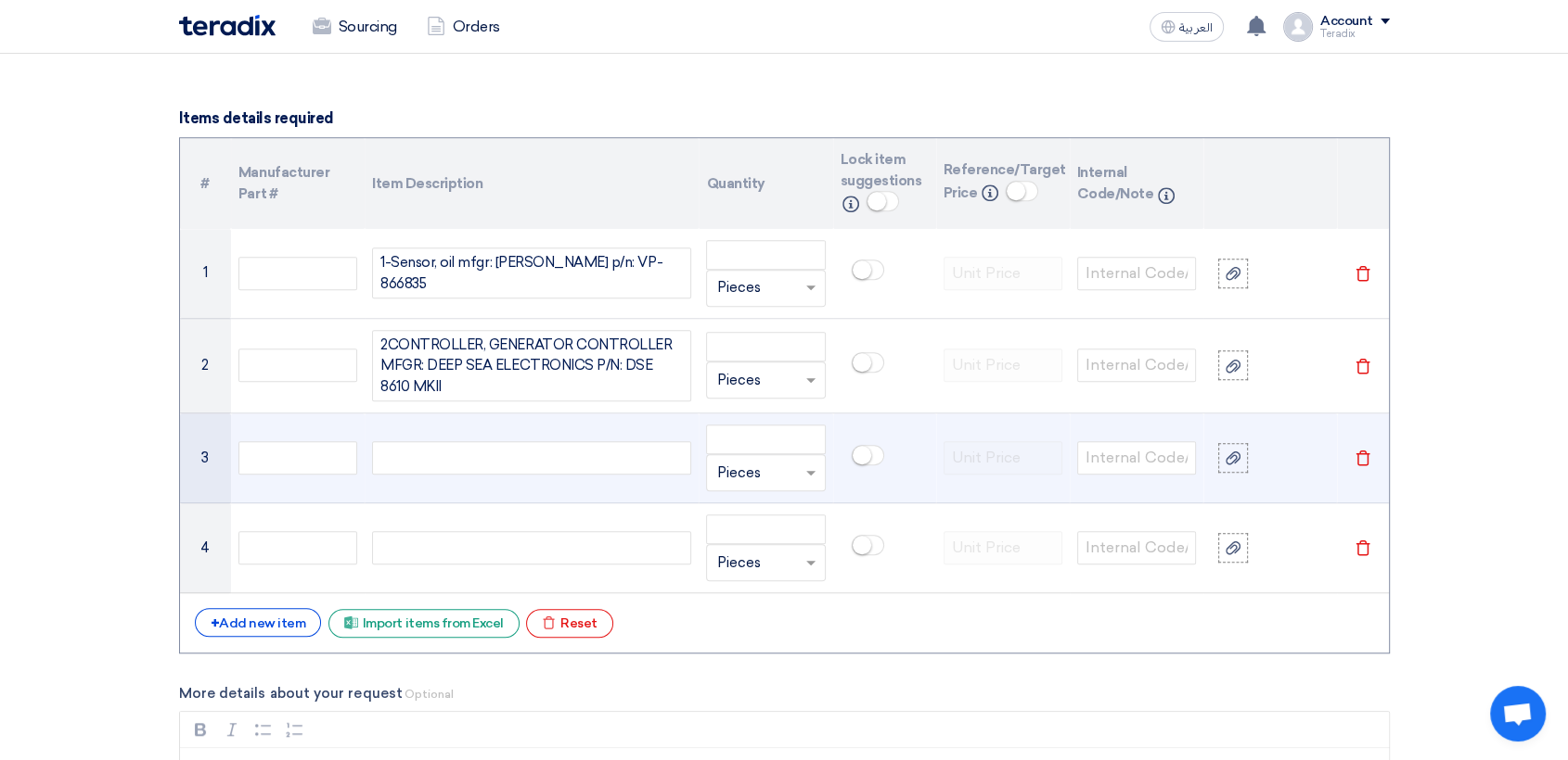
click at [513, 444] on div at bounding box center [531, 458] width 319 height 33
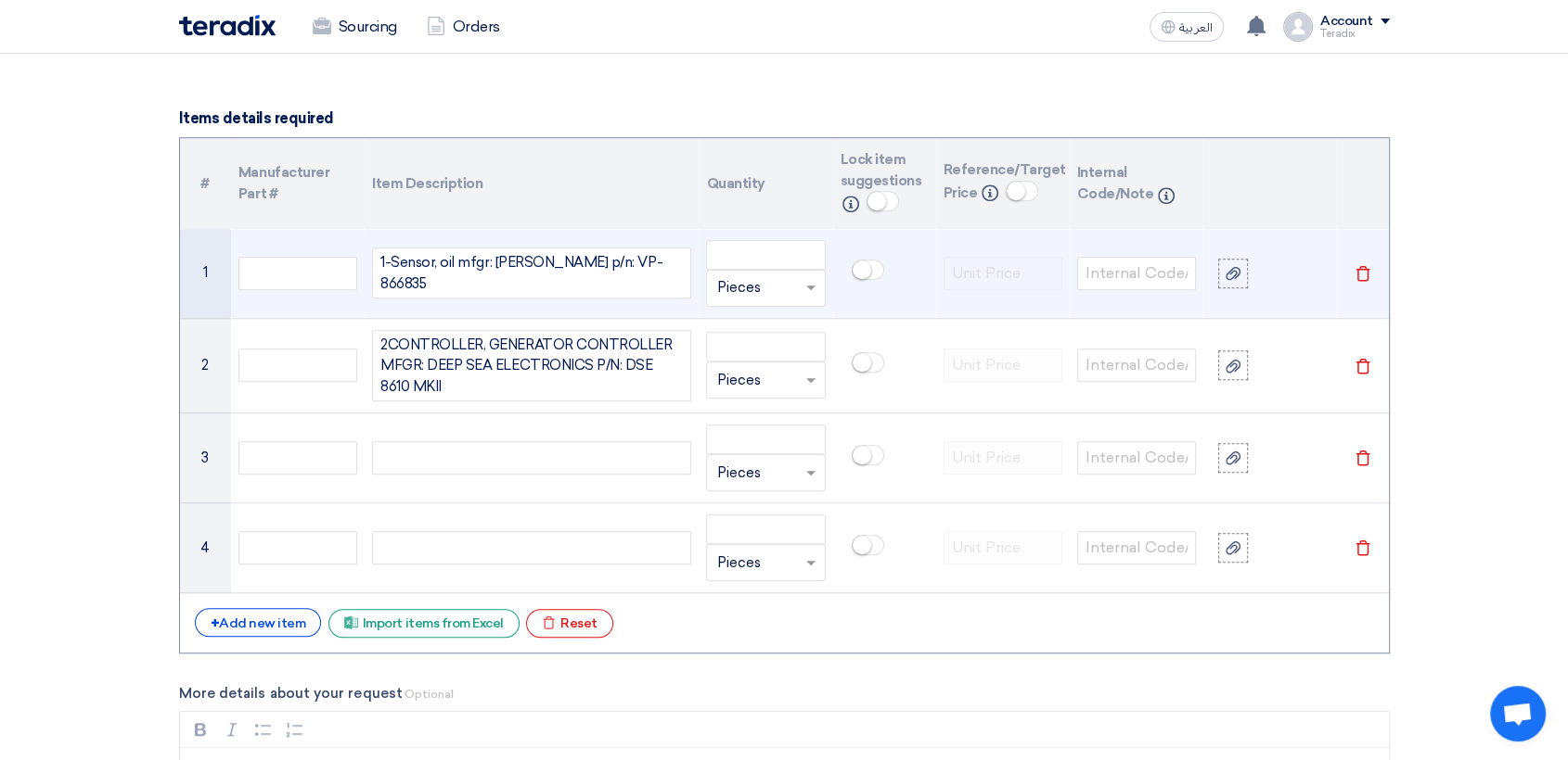
paste div
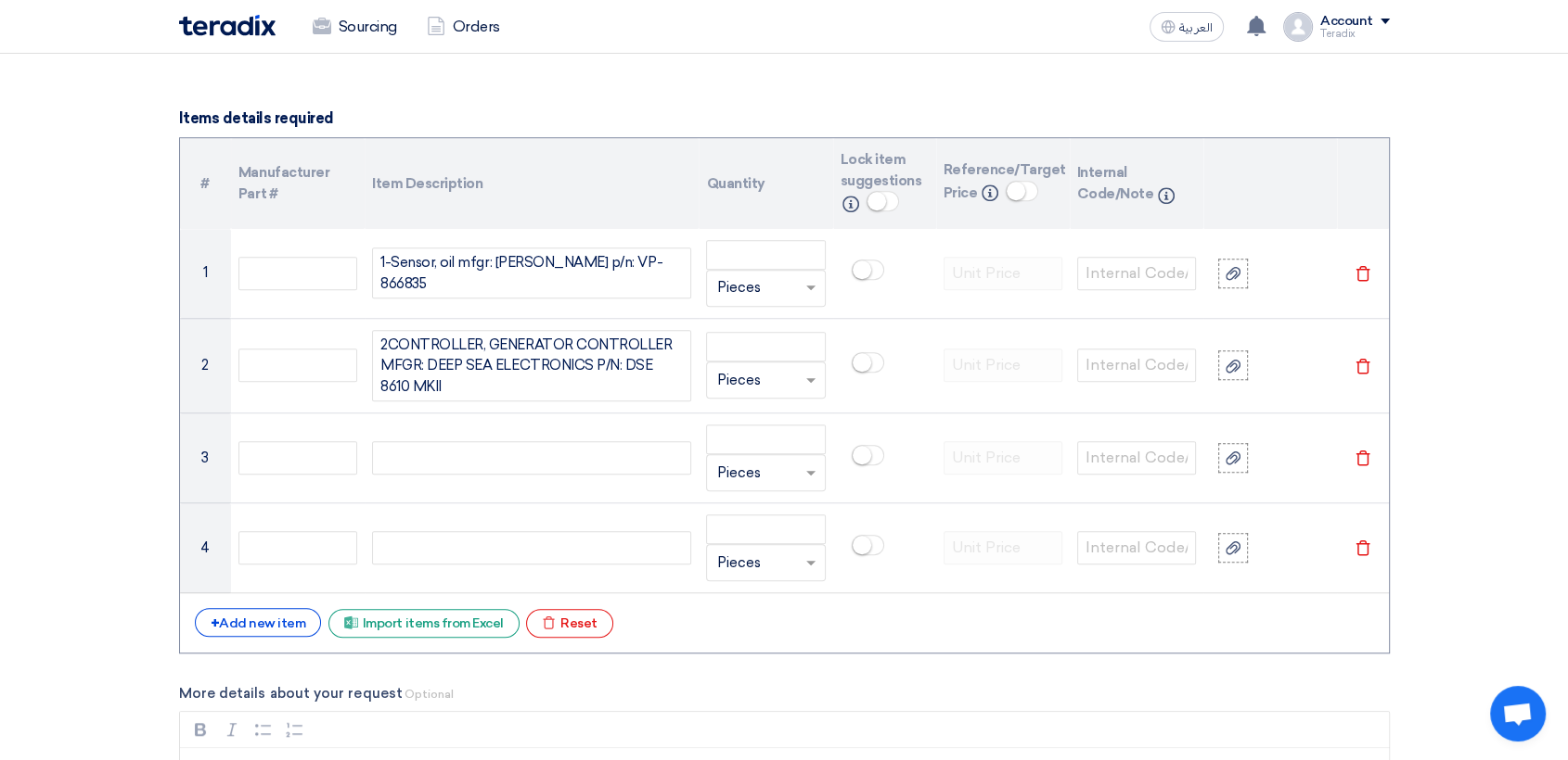
scroll to position [1417, 0]
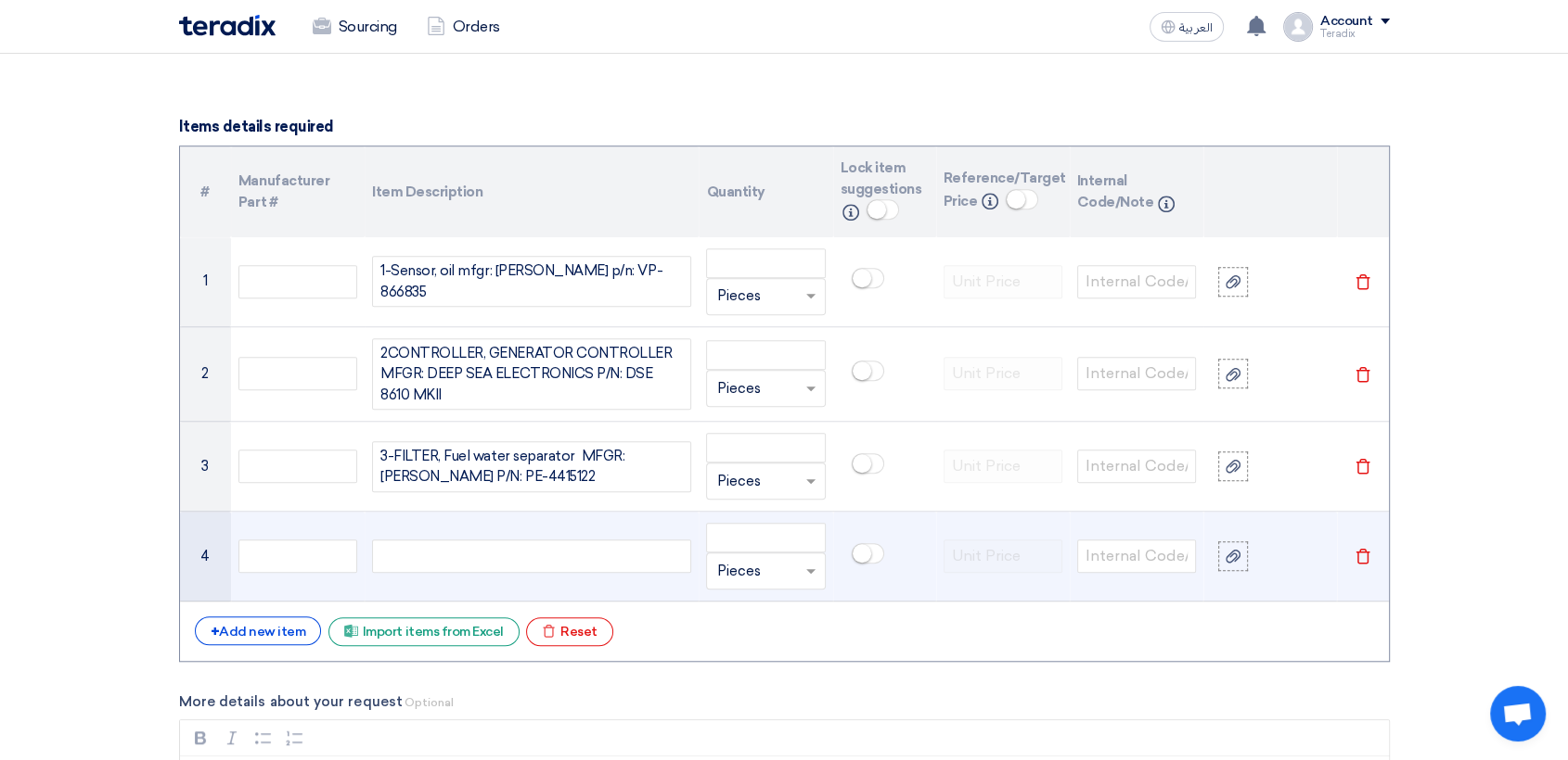
click at [514, 551] on div at bounding box center [531, 556] width 319 height 33
paste div
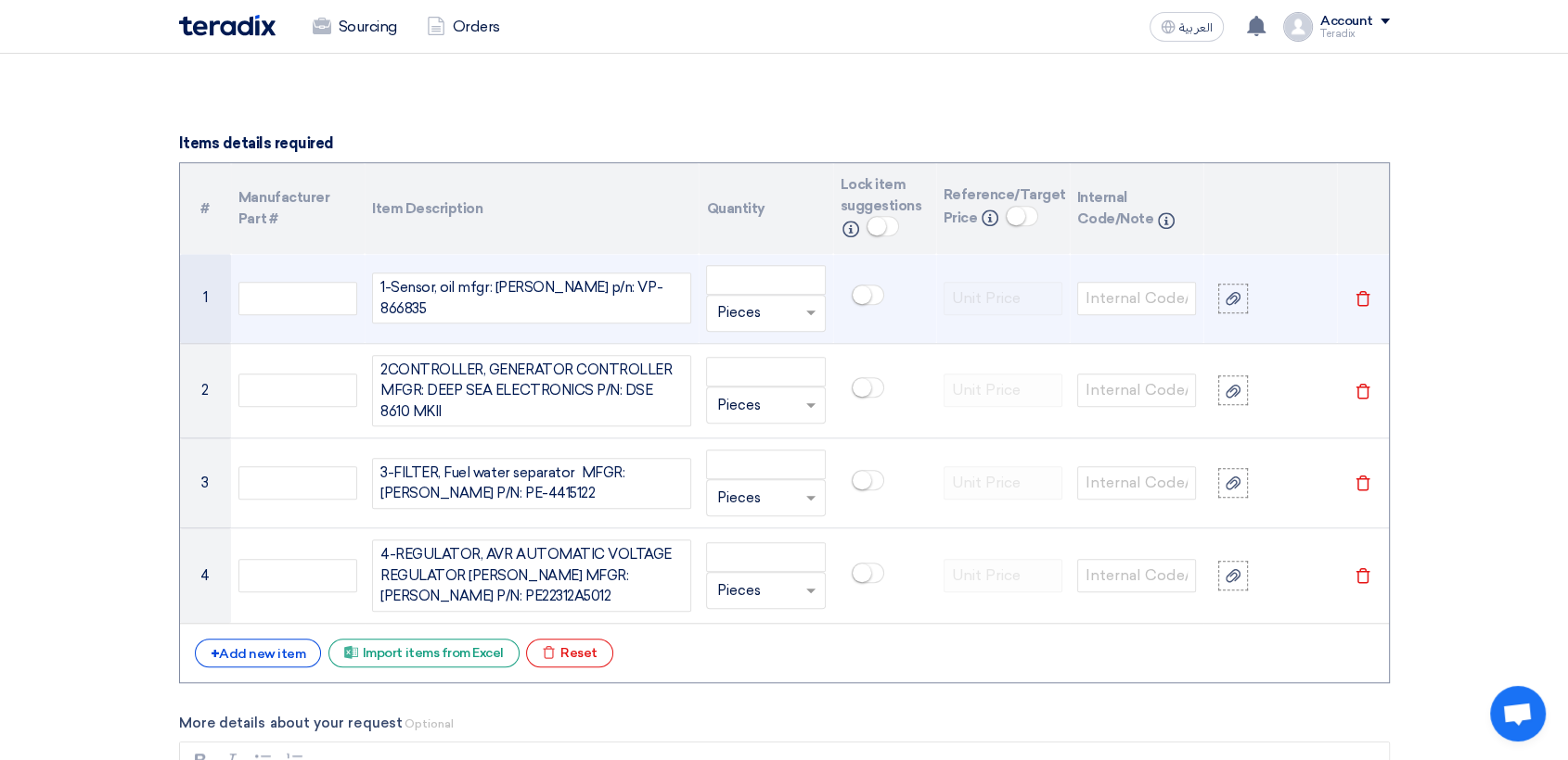
click at [763, 312] on input "text" at bounding box center [754, 314] width 76 height 30
paste input "EAC H"
type input "EAC H"
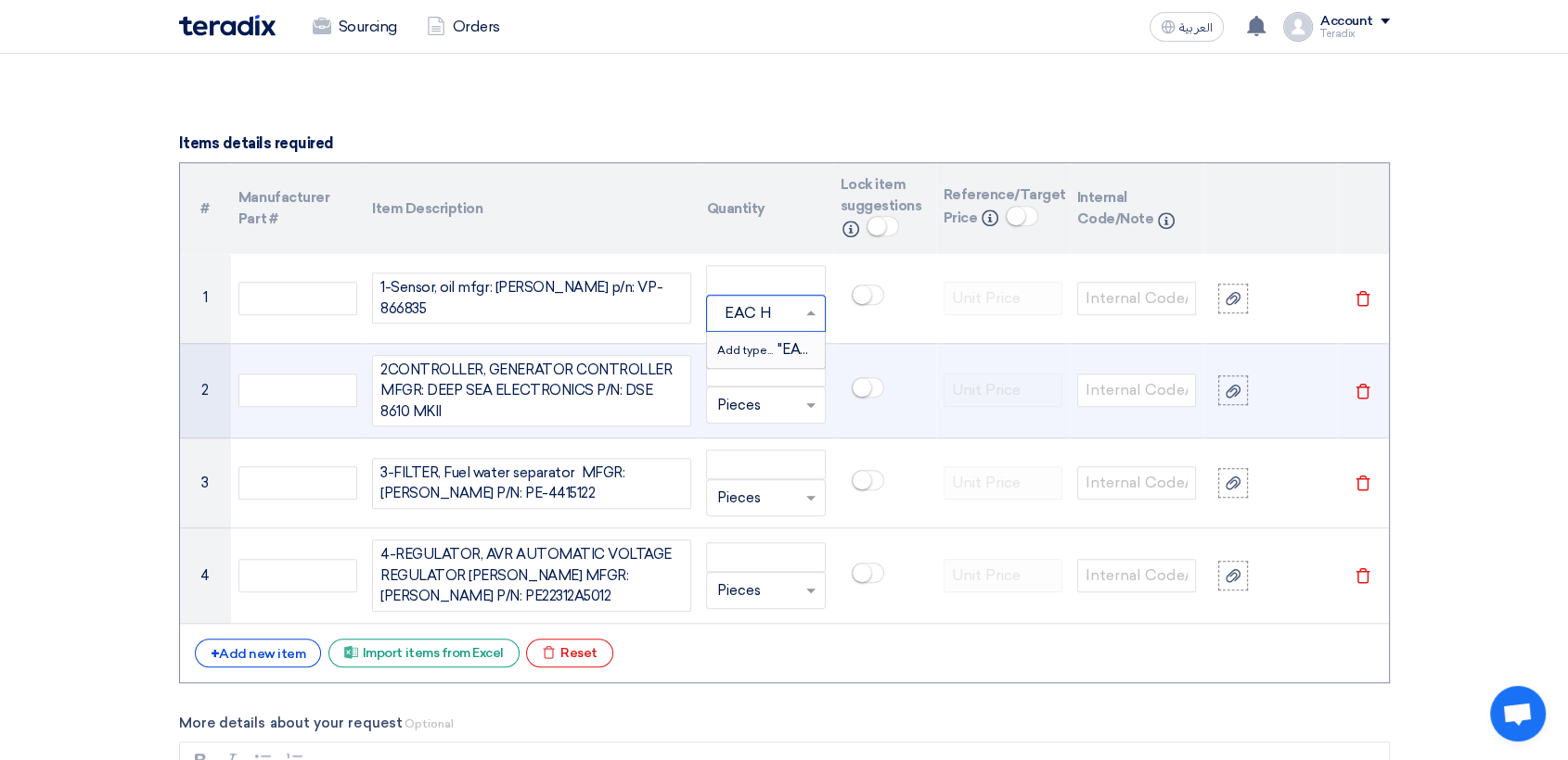
click at [757, 355] on span "Add type... "EAC H"" at bounding box center [773, 349] width 113 height 17
click at [737, 406] on input "text" at bounding box center [754, 405] width 76 height 30
paste input "EAC H"
type input "EAC H"
click at [779, 446] on span "Add type... "EAC H"" at bounding box center [773, 441] width 113 height 17
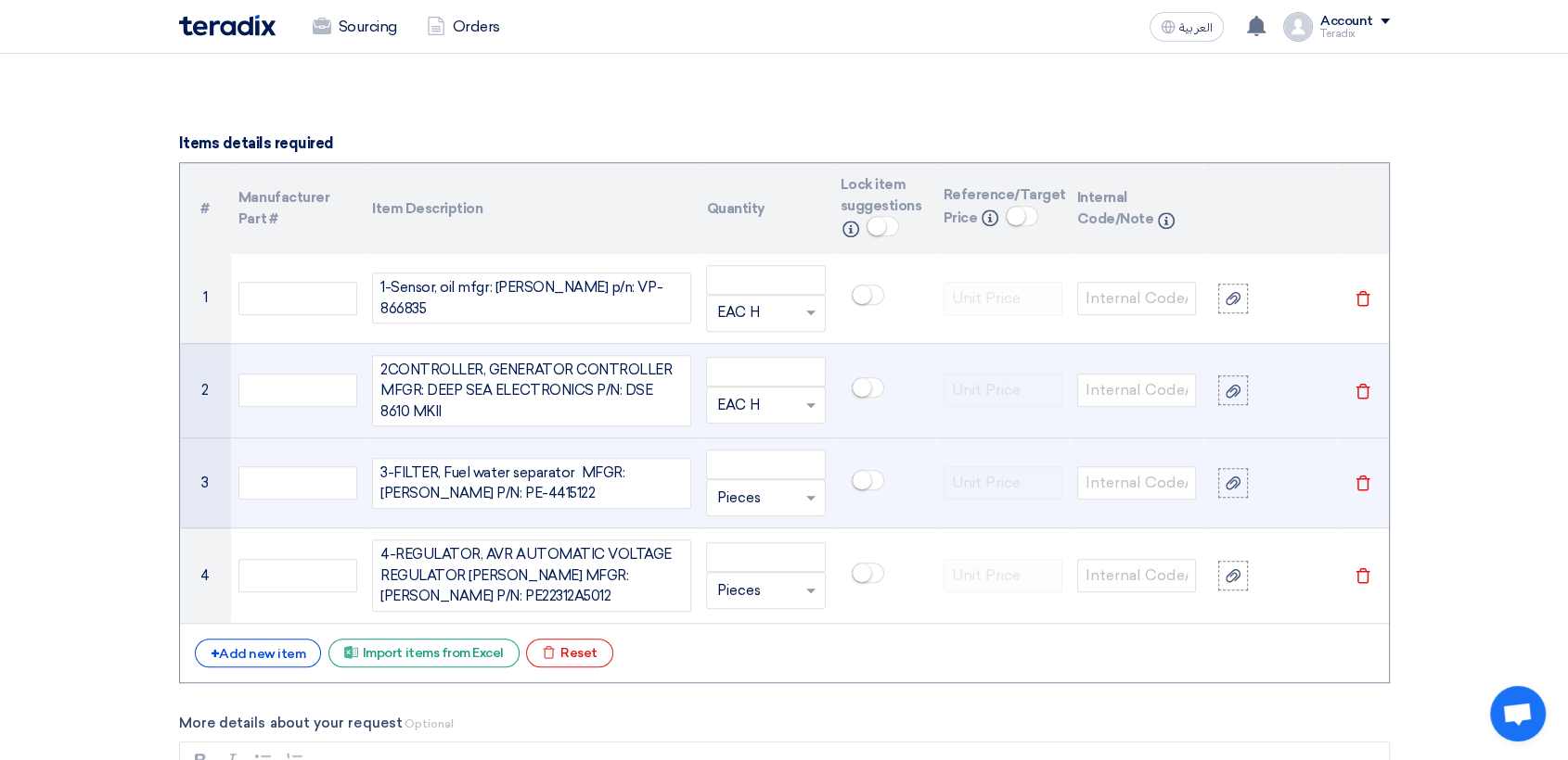
click at [753, 486] on input "text" at bounding box center [754, 498] width 76 height 30
paste input "EAC H"
type input "EAC H"
click at [756, 537] on span "Add type..." at bounding box center [747, 535] width 60 height 13
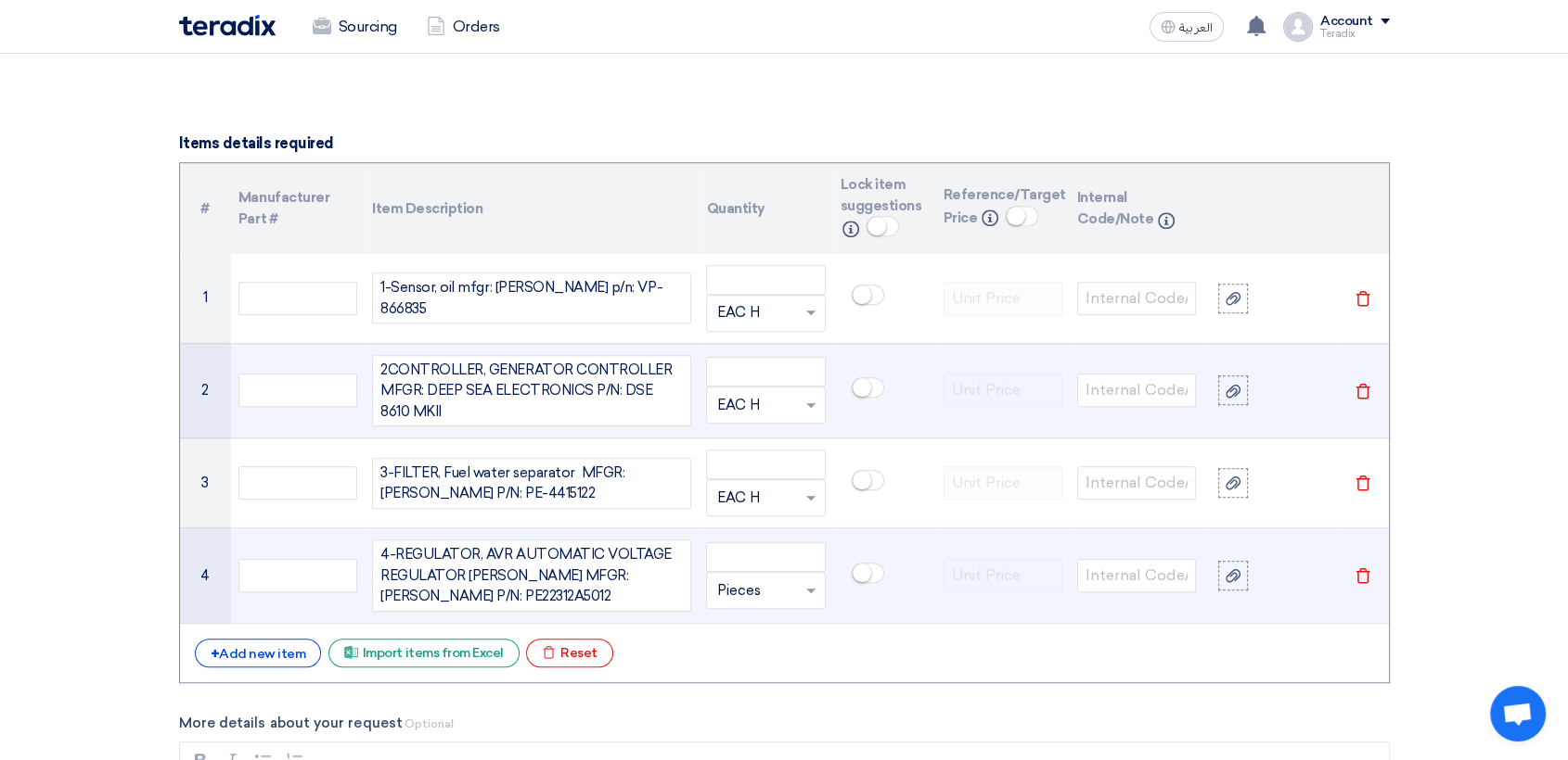
click at [731, 599] on input "text" at bounding box center [754, 590] width 76 height 30
paste input "EAC H"
type input "EAC H"
click at [755, 552] on span "Add type..." at bounding box center [747, 553] width 60 height 13
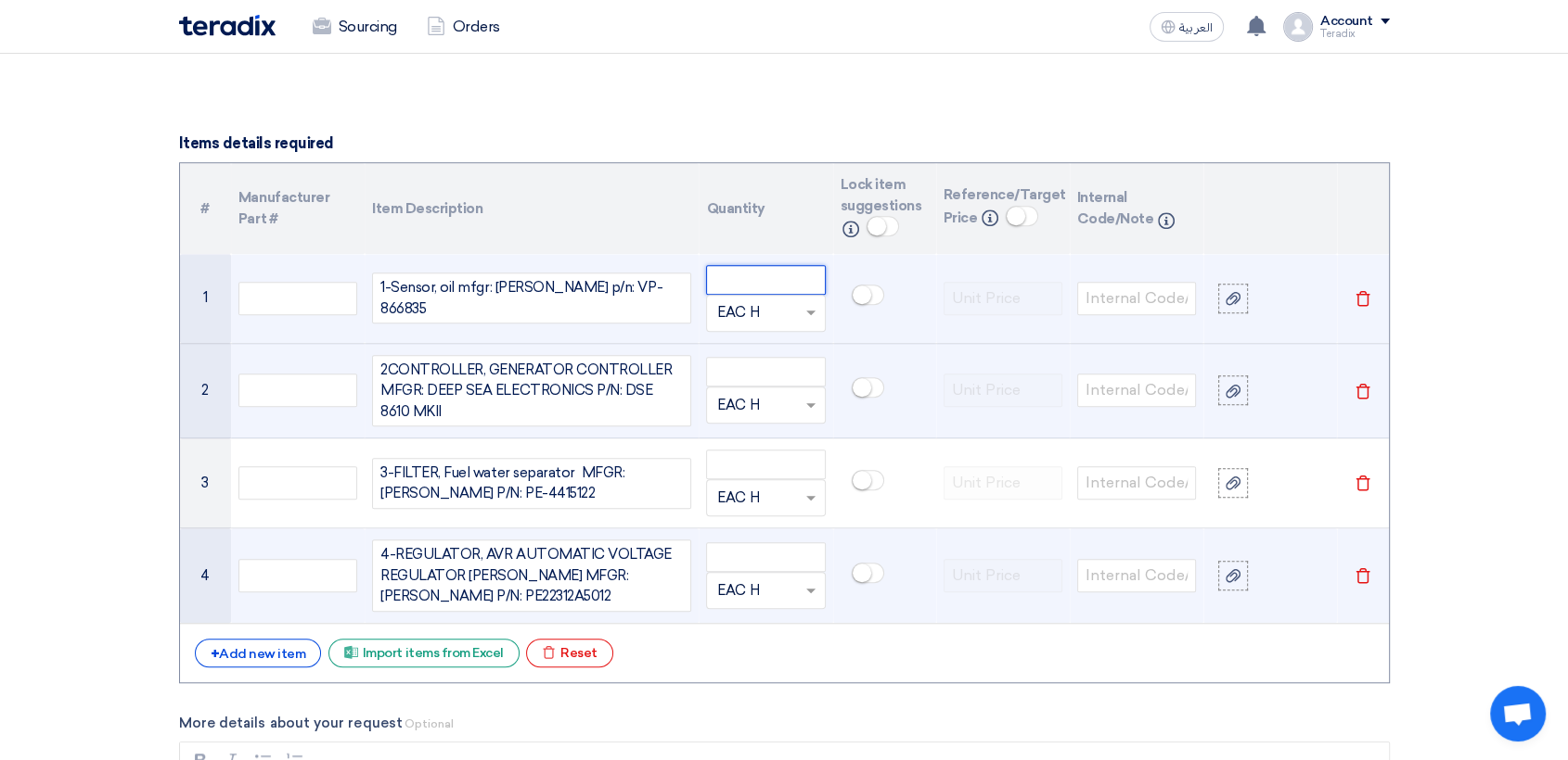
click at [762, 266] on input "number" at bounding box center [765, 280] width 118 height 30
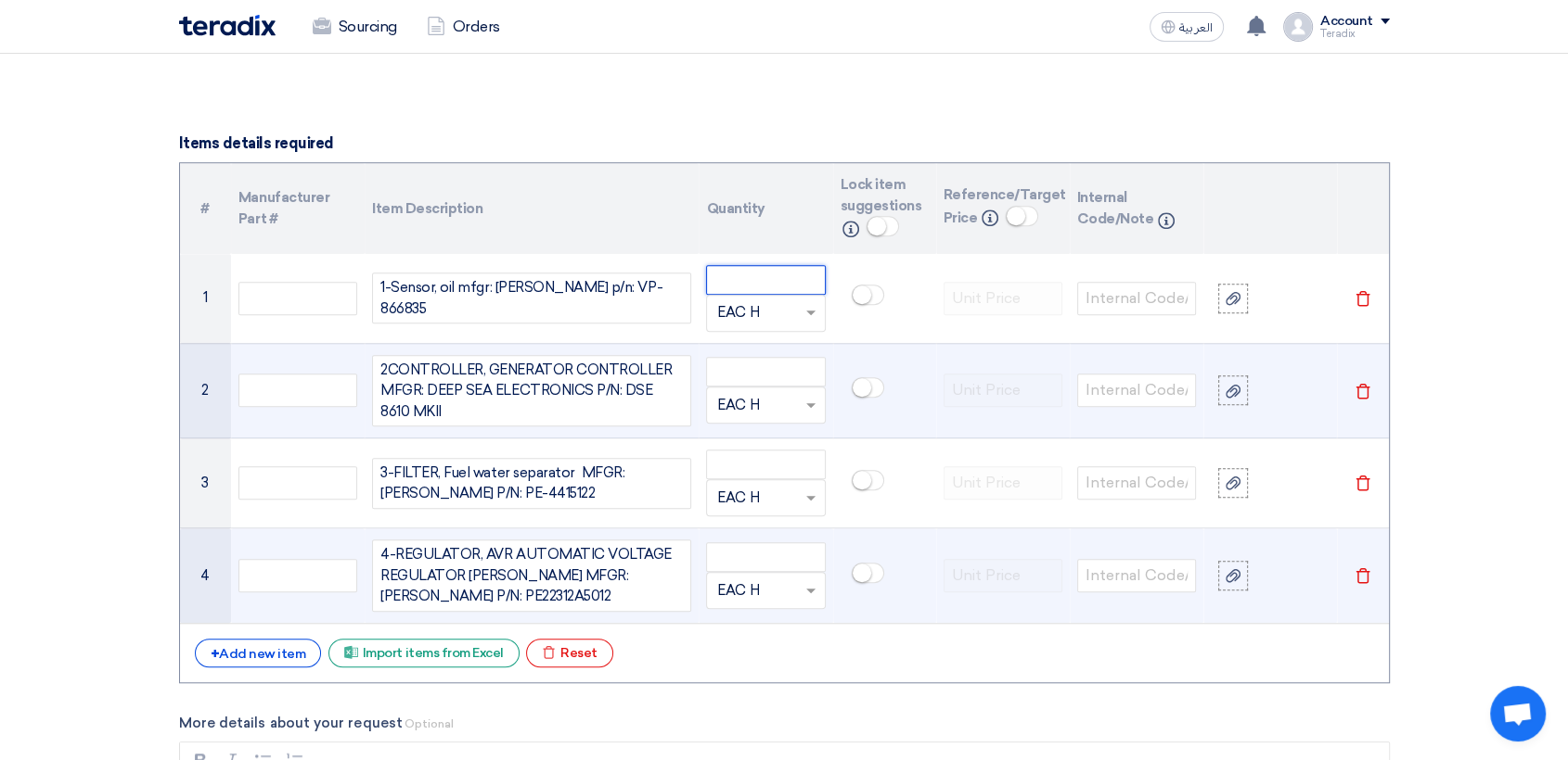
paste input "10"
type input "10"
click at [764, 368] on input "number" at bounding box center [765, 372] width 118 height 30
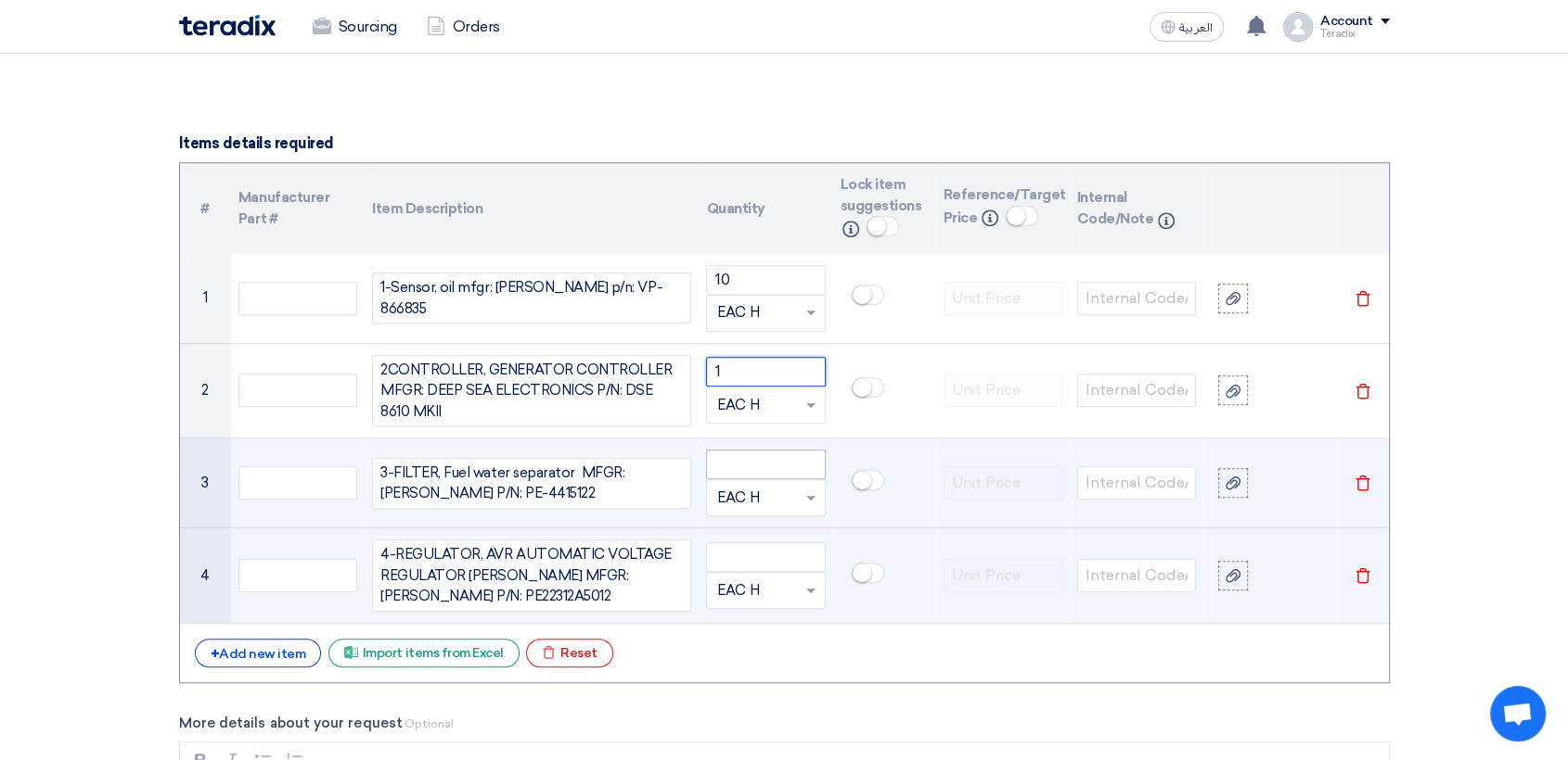
type input "1"
click at [791, 467] on input "number" at bounding box center [765, 464] width 118 height 30
paste input "72"
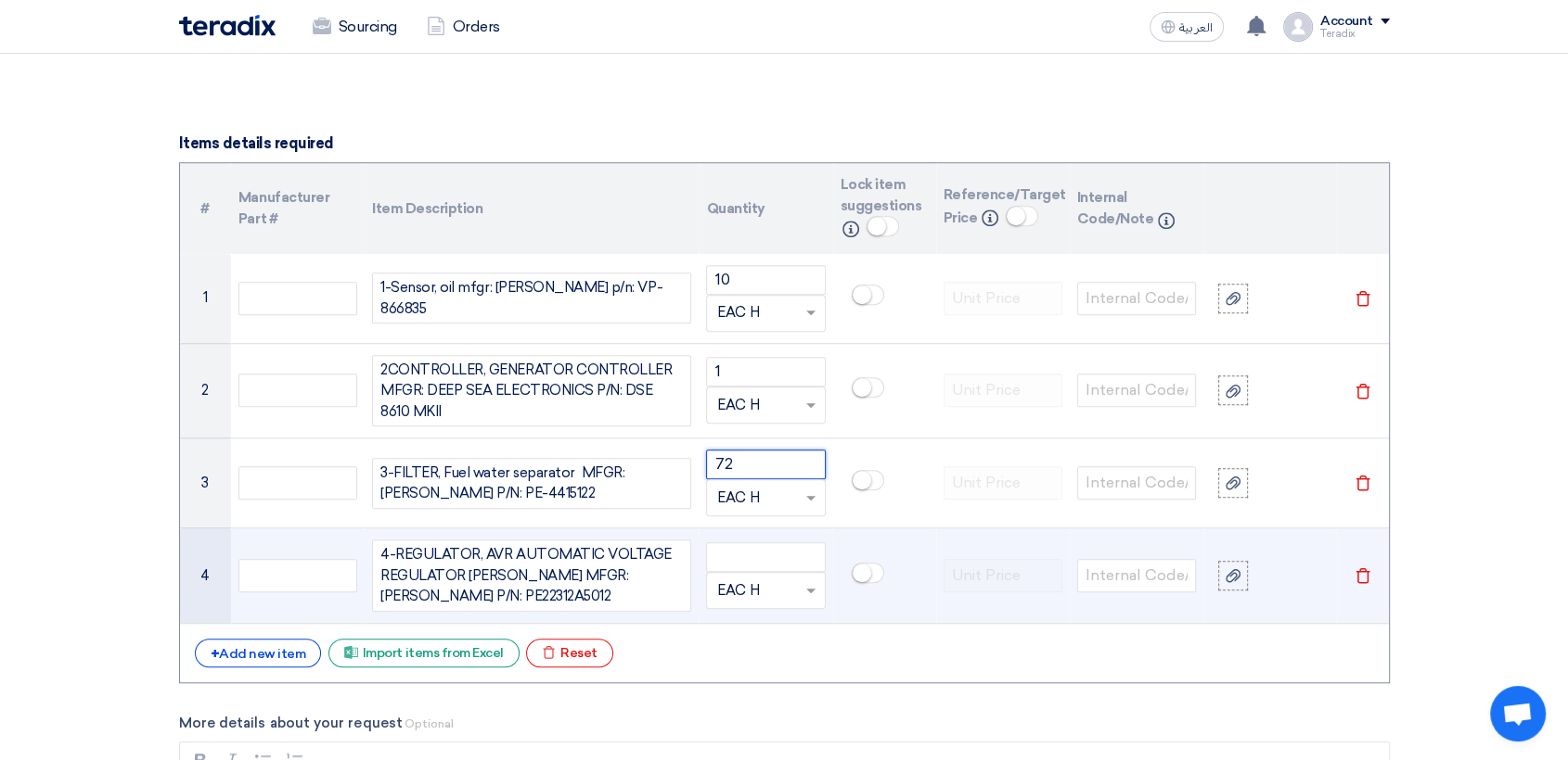
type input "72"
click at [785, 545] on input "number" at bounding box center [765, 557] width 118 height 30
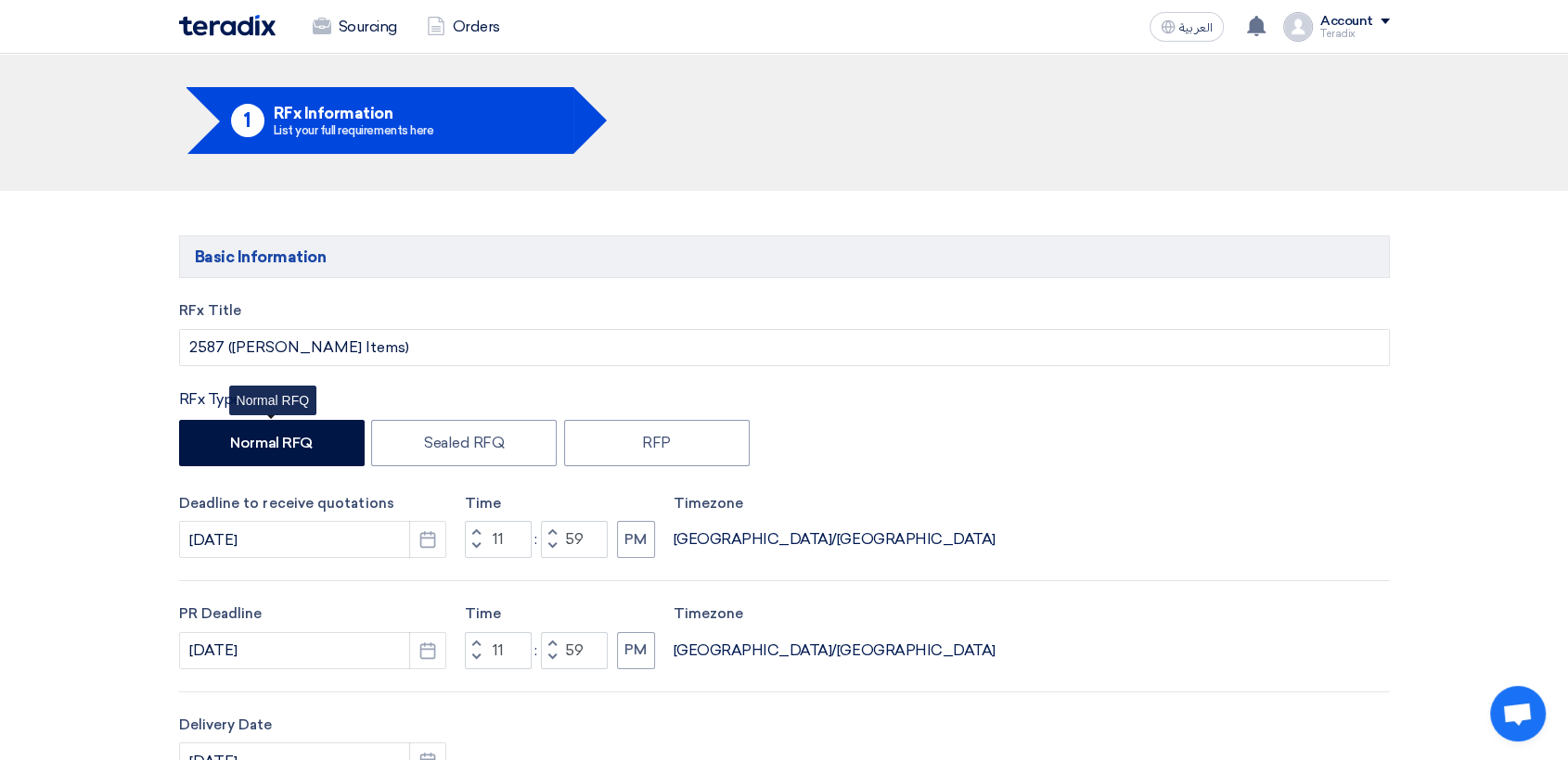
scroll to position [0, 0]
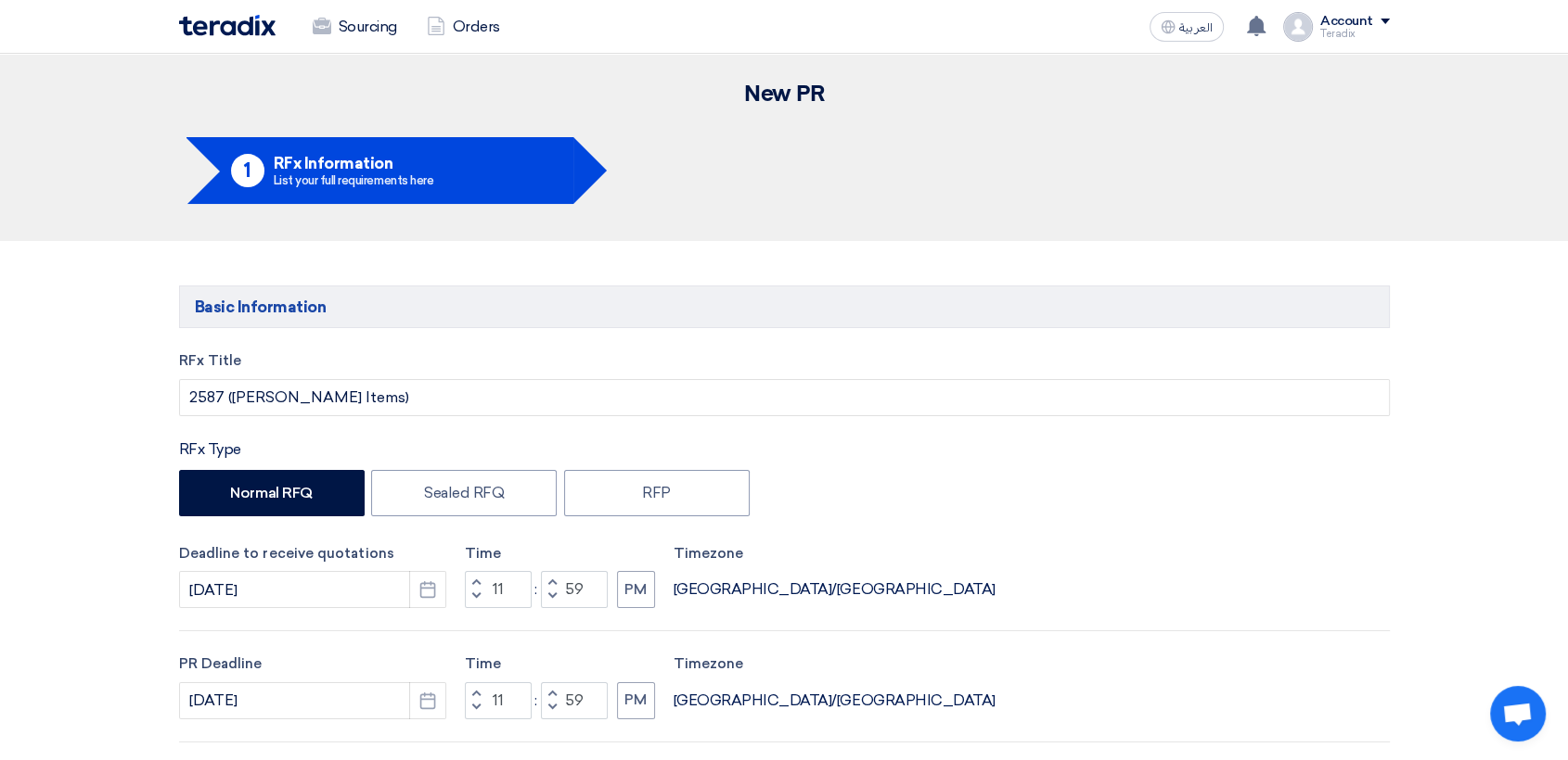
type input "1"
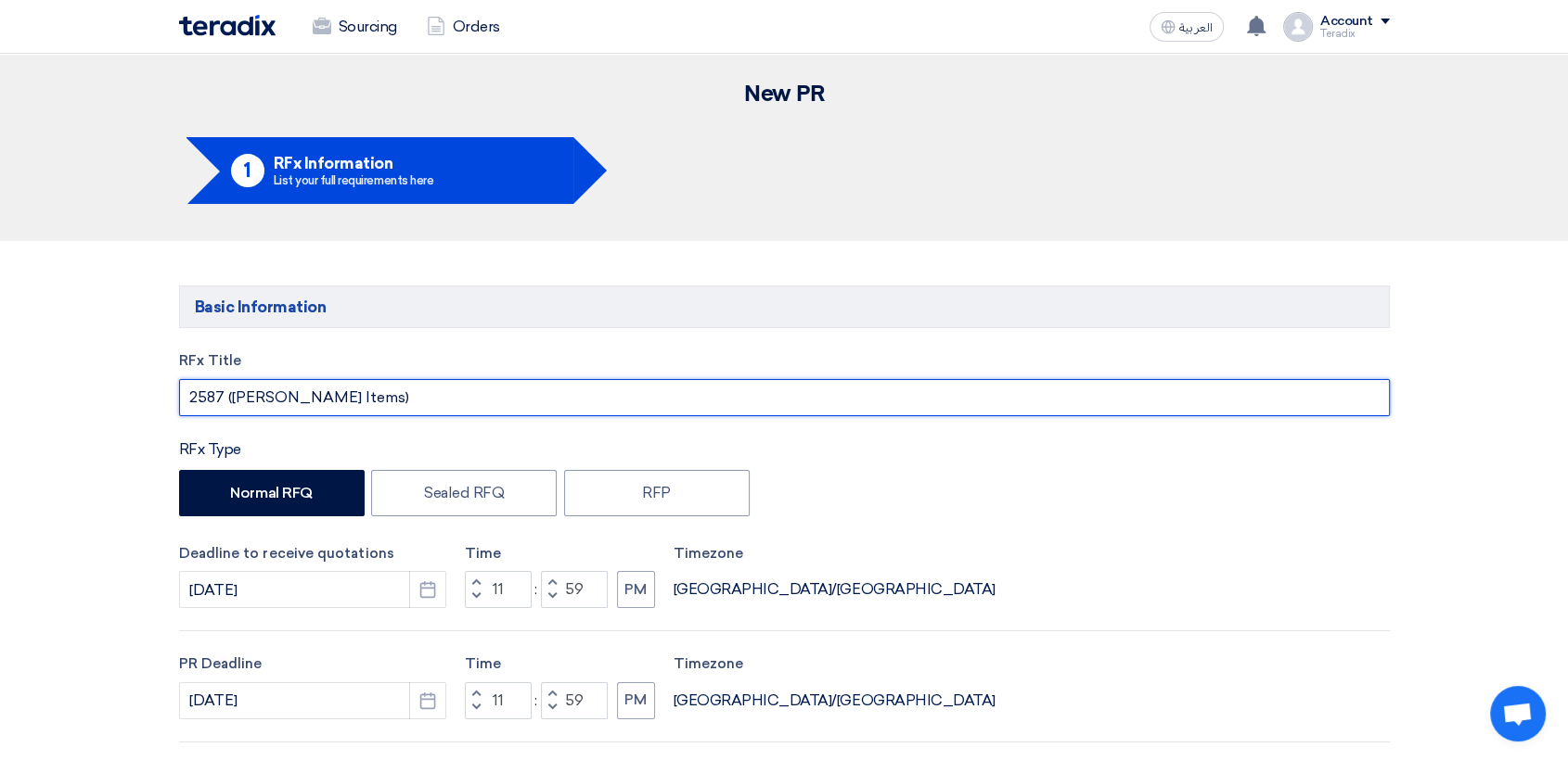
drag, startPoint x: 109, startPoint y: 346, endPoint x: 0, endPoint y: 273, distance: 131.2
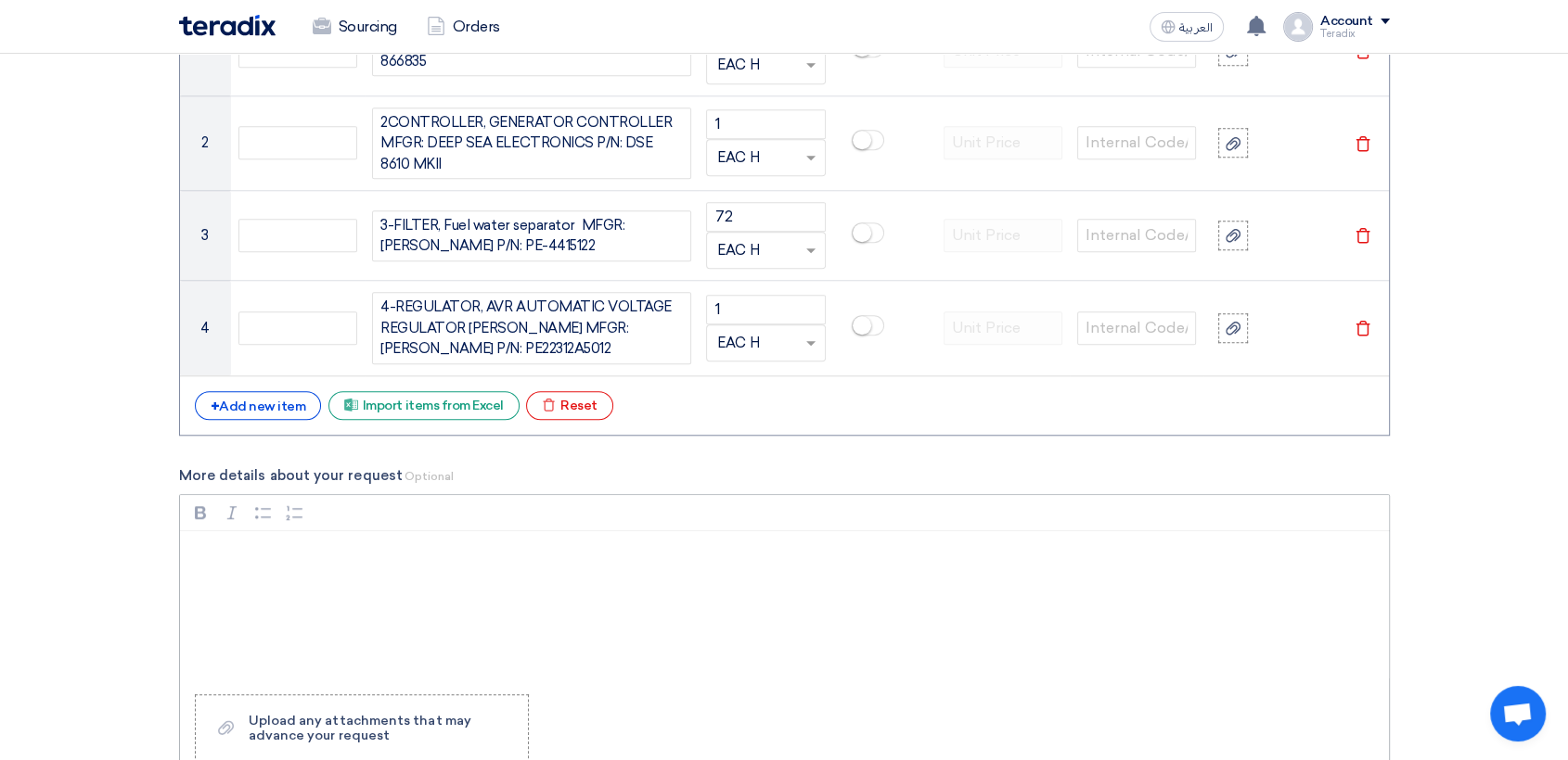
scroll to position [2164, 0]
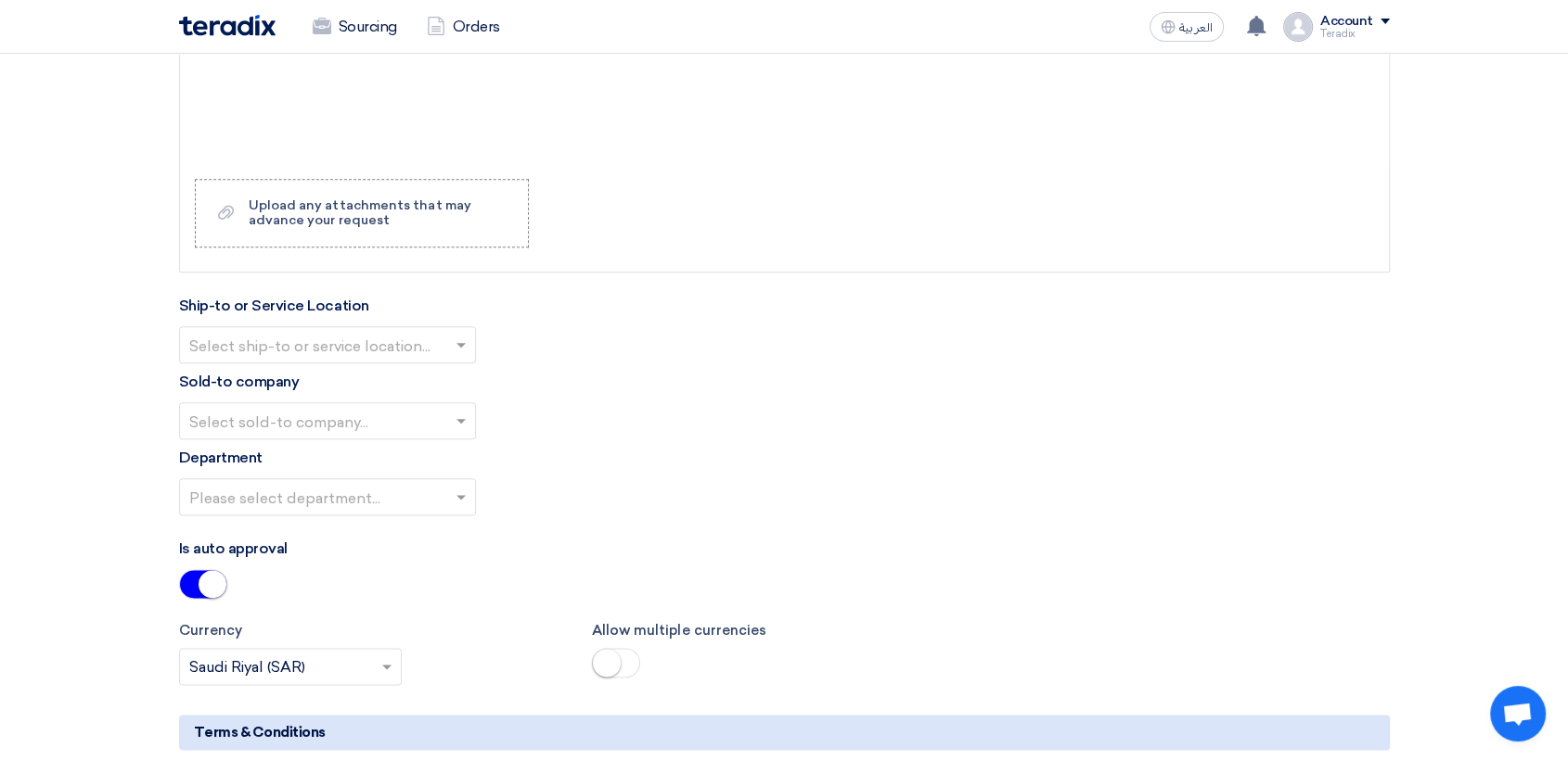
click at [368, 344] on input "text" at bounding box center [318, 347] width 258 height 31
click at [395, 378] on div "Obeikan Digital Solutions" at bounding box center [327, 382] width 295 height 37
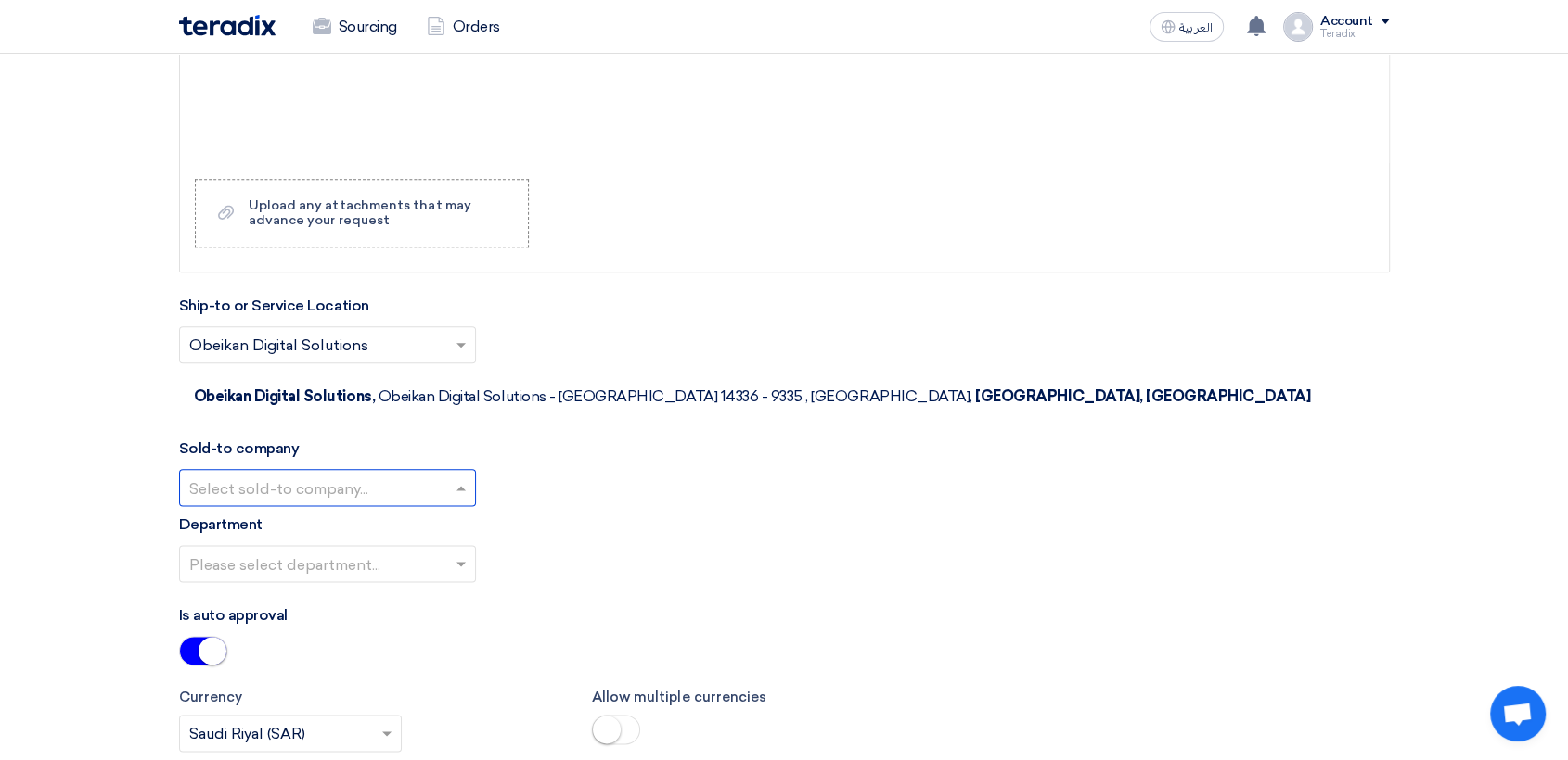
click at [441, 474] on input "text" at bounding box center [318, 489] width 258 height 31
click at [441, 515] on span "SHAMEL / Obeikan Digital Solutions" at bounding box center [318, 524] width 258 height 17
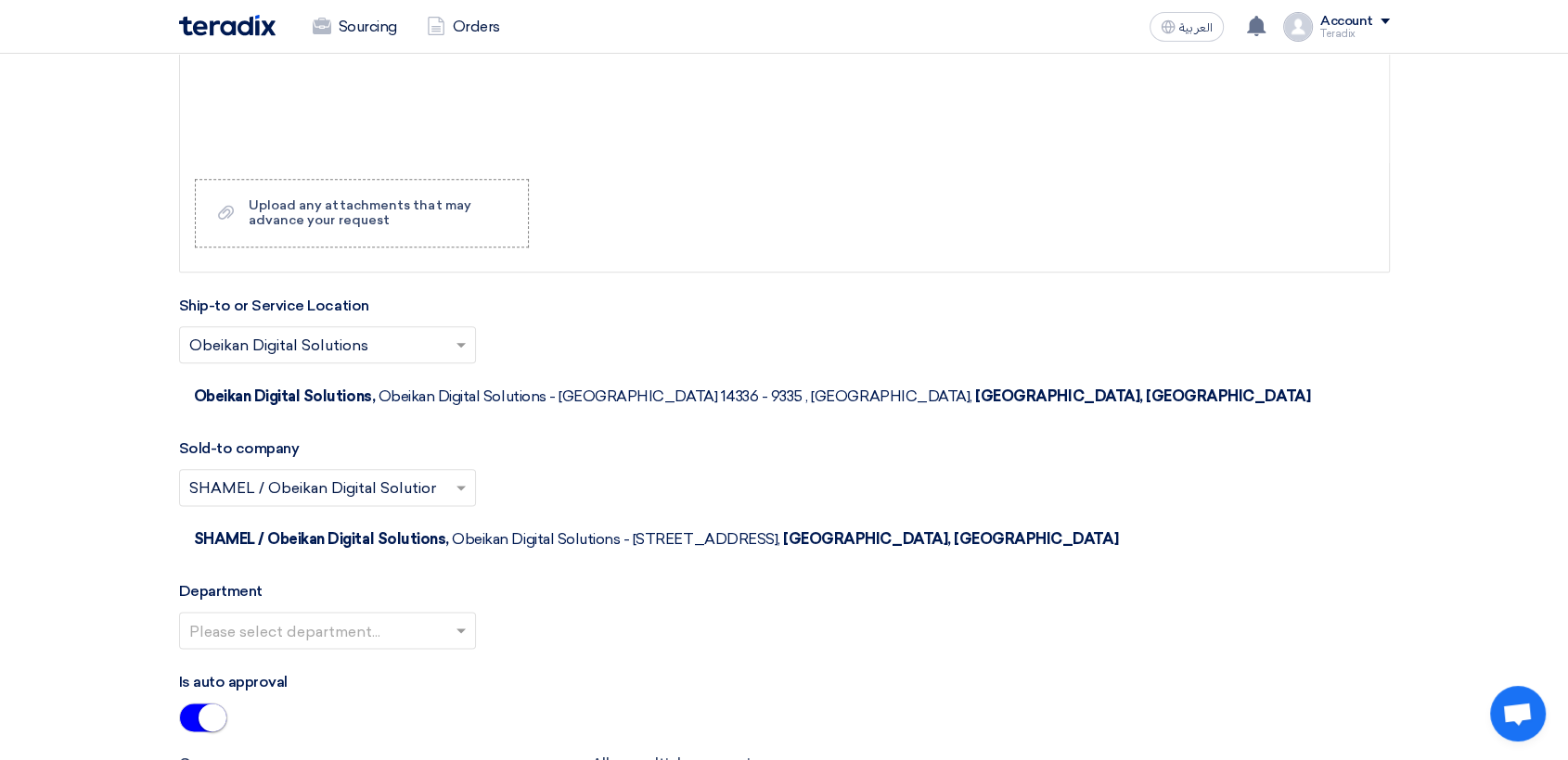
click at [441, 616] on input "text" at bounding box center [318, 632] width 258 height 31
click at [441, 649] on div "Procurement Department" at bounding box center [327, 668] width 295 height 37
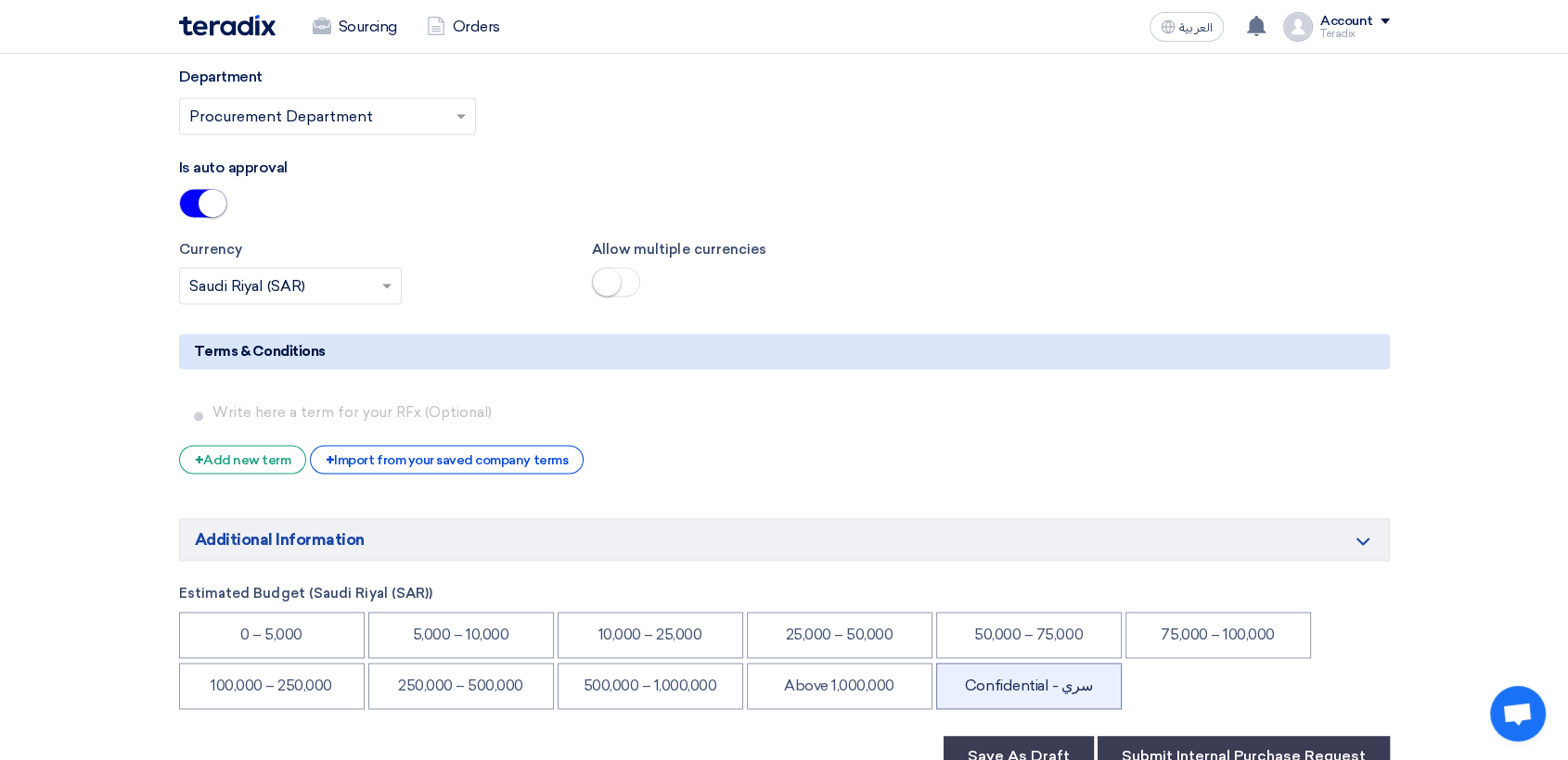
click at [1036, 663] on li "Confidential - سري" at bounding box center [1028, 686] width 185 height 47
click at [1165, 737] on button "Submit Internal Purchase Request" at bounding box center [1243, 757] width 292 height 41
